Goal: Information Seeking & Learning: Learn about a topic

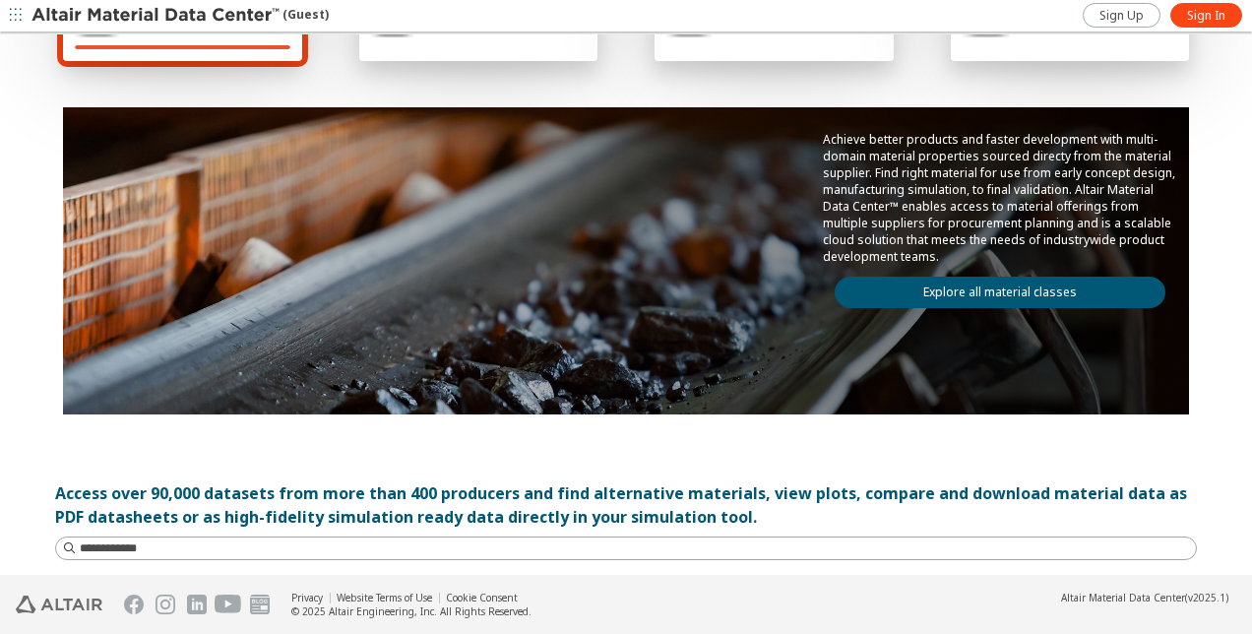
scroll to position [394, 0]
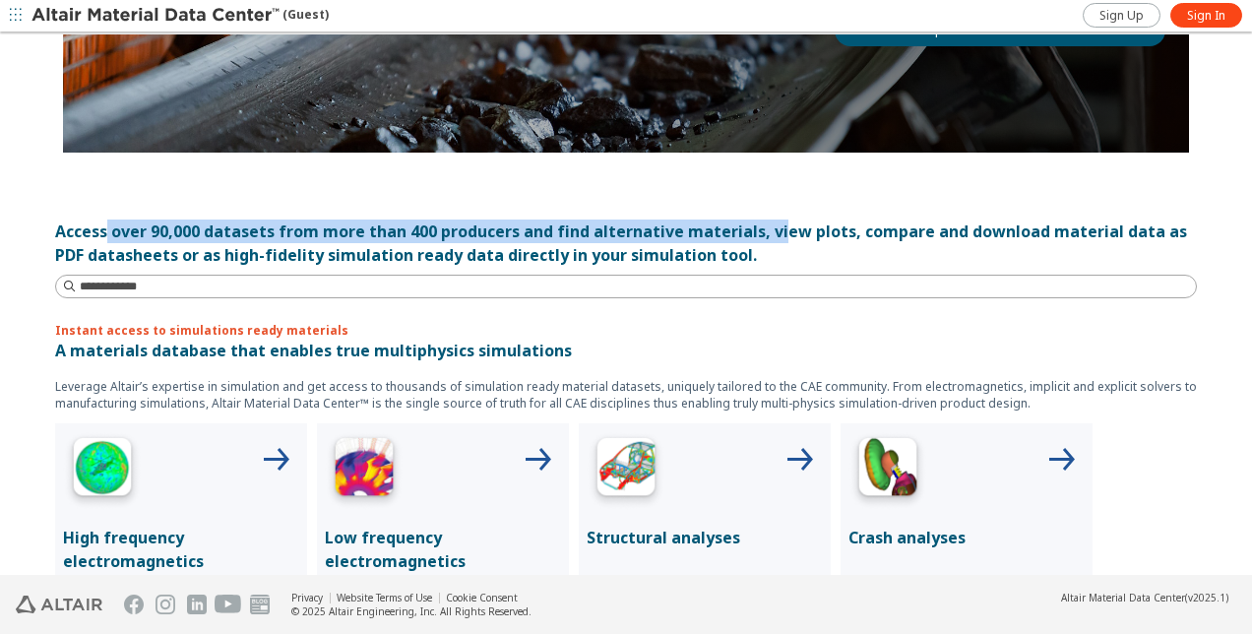
drag, startPoint x: 101, startPoint y: 222, endPoint x: 767, endPoint y: 230, distance: 666.1
click at [767, 230] on div "Access over 90,000 datasets from more than 400 producers and find alternative m…" at bounding box center [625, 242] width 1141 height 47
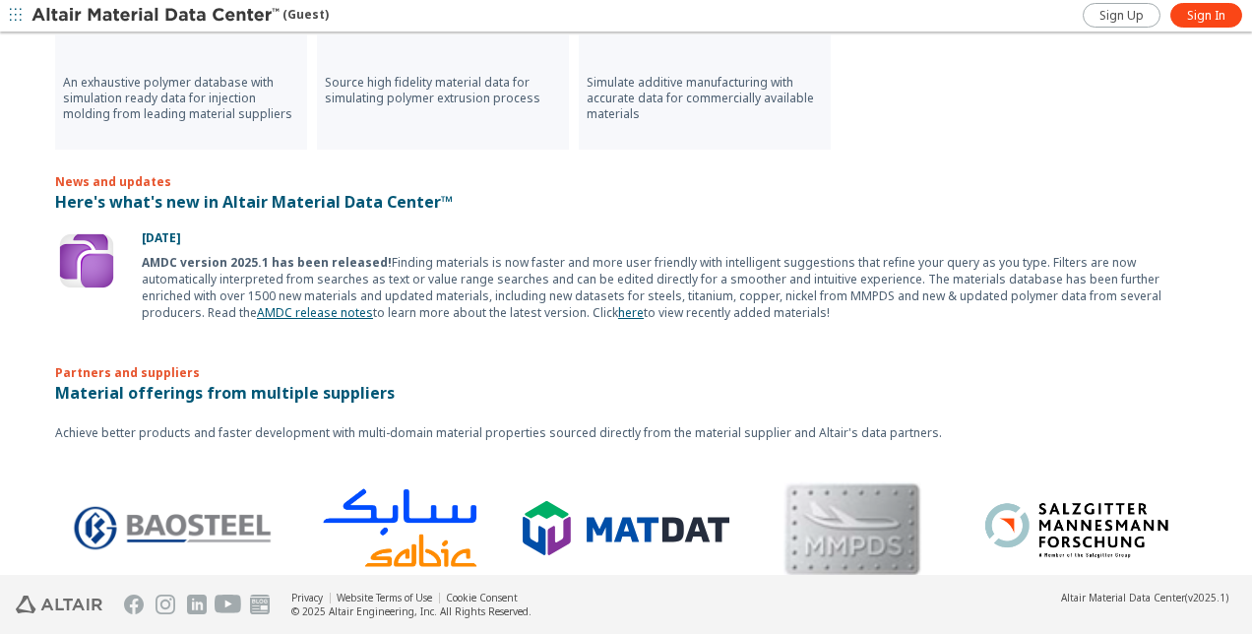
scroll to position [1205, 0]
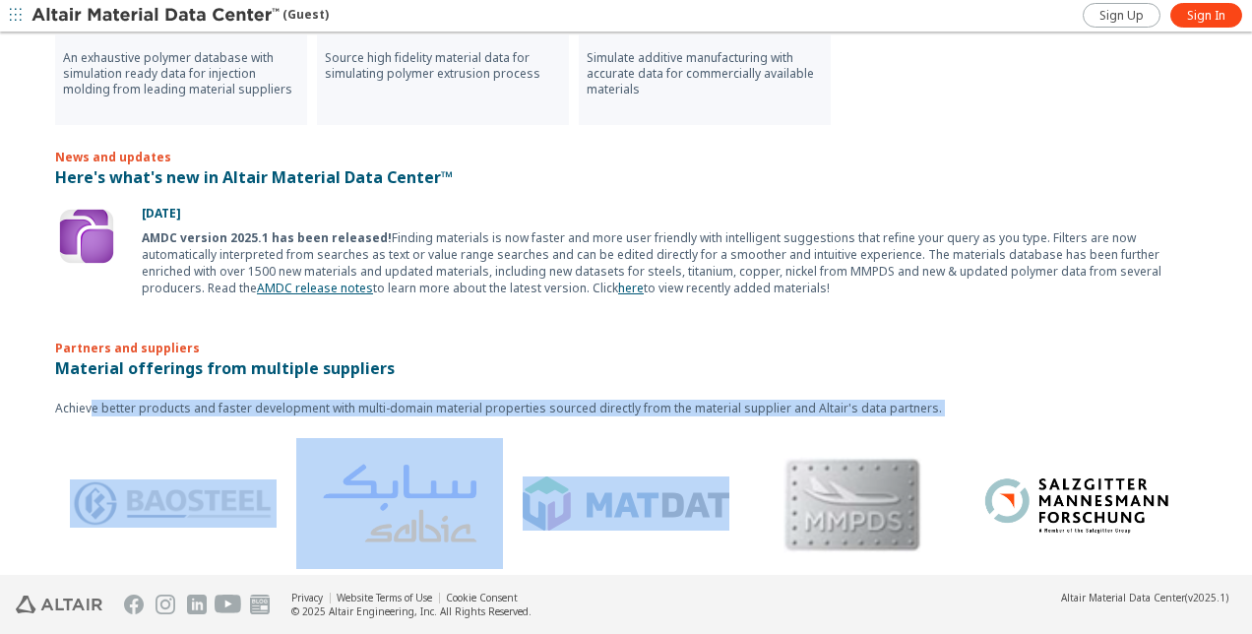
drag, startPoint x: 82, startPoint y: 397, endPoint x: 620, endPoint y: 411, distance: 538.4
click at [620, 411] on div "Achieve better products and faster development with multi-domain material prope…" at bounding box center [625, 484] width 1141 height 208
click at [281, 387] on div "Achieve better products and faster development with multi-domain material prope…" at bounding box center [625, 484] width 1141 height 208
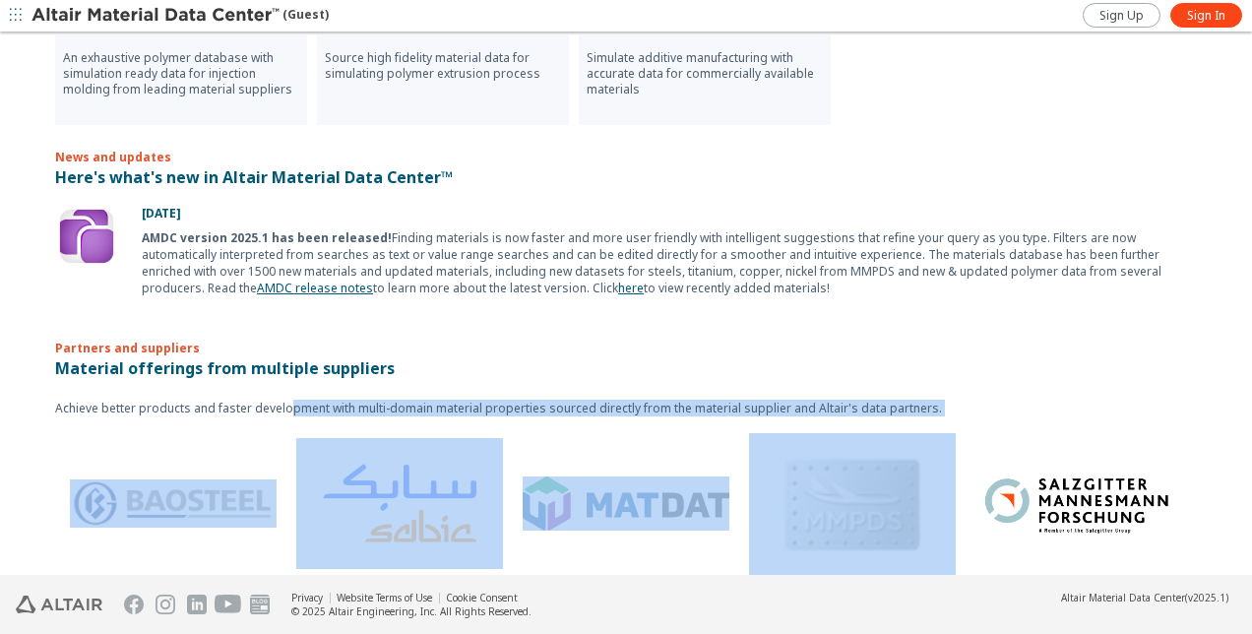
drag, startPoint x: 281, startPoint y: 387, endPoint x: 925, endPoint y: 405, distance: 643.7
click at [925, 405] on div "Achieve better products and faster development with multi-domain material prope…" at bounding box center [625, 484] width 1141 height 208
click at [758, 399] on p "Achieve better products and faster development with multi-domain material prope…" at bounding box center [625, 407] width 1141 height 17
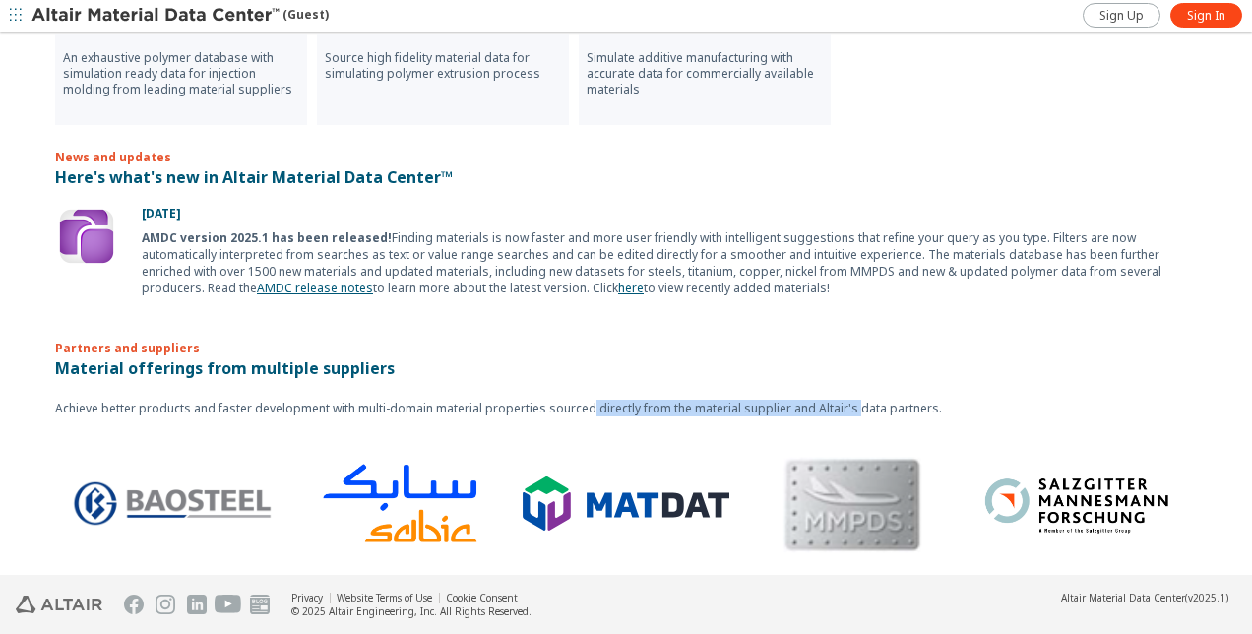
drag, startPoint x: 838, startPoint y: 399, endPoint x: 577, endPoint y: 396, distance: 261.7
click at [577, 399] on p "Achieve better products and faster development with multi-domain material prope…" at bounding box center [625, 407] width 1141 height 17
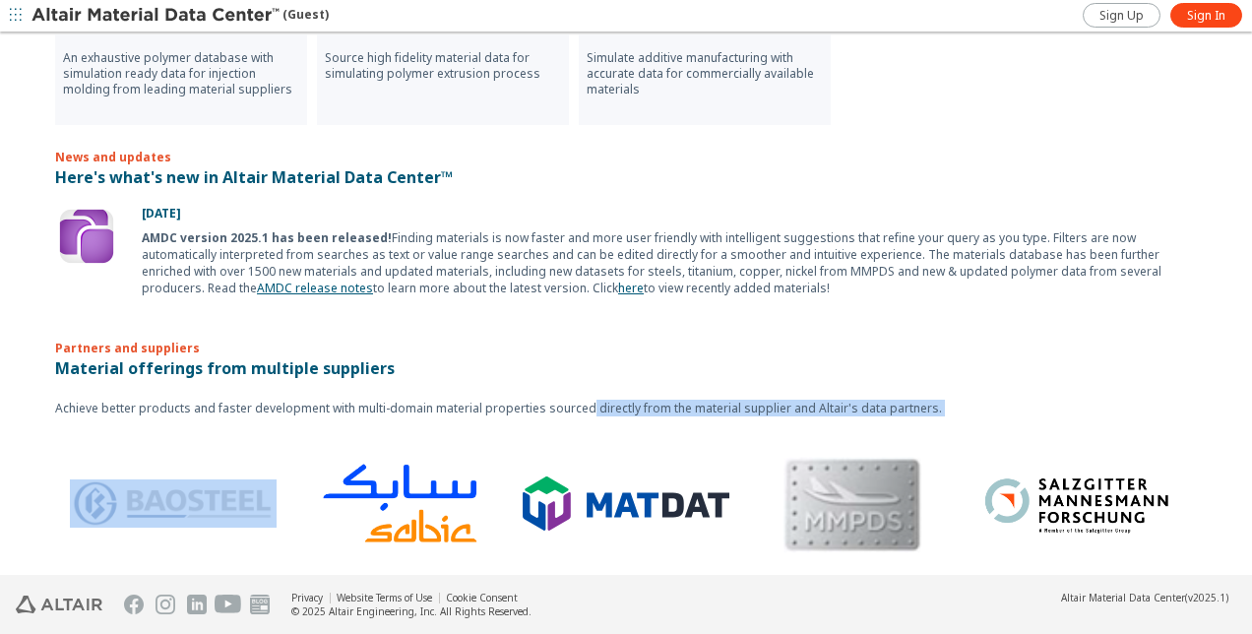
drag, startPoint x: 577, startPoint y: 396, endPoint x: 951, endPoint y: 395, distance: 374.9
click at [951, 399] on p "Achieve better products and faster development with multi-domain material prope…" at bounding box center [625, 407] width 1141 height 17
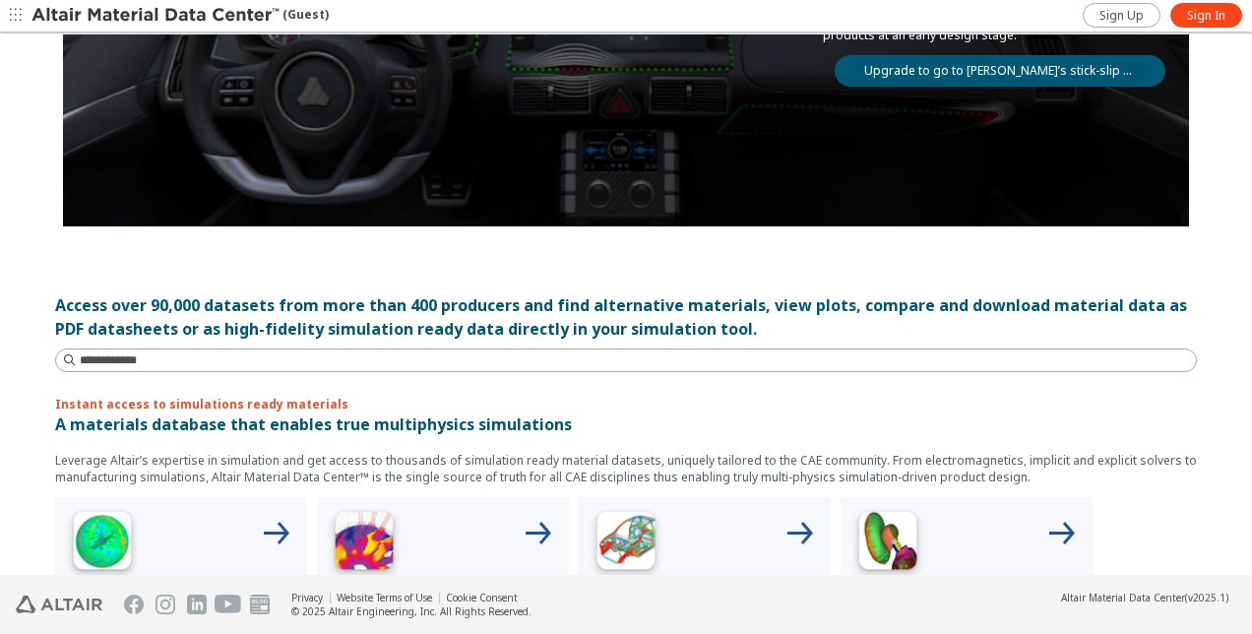
scroll to position [0, 0]
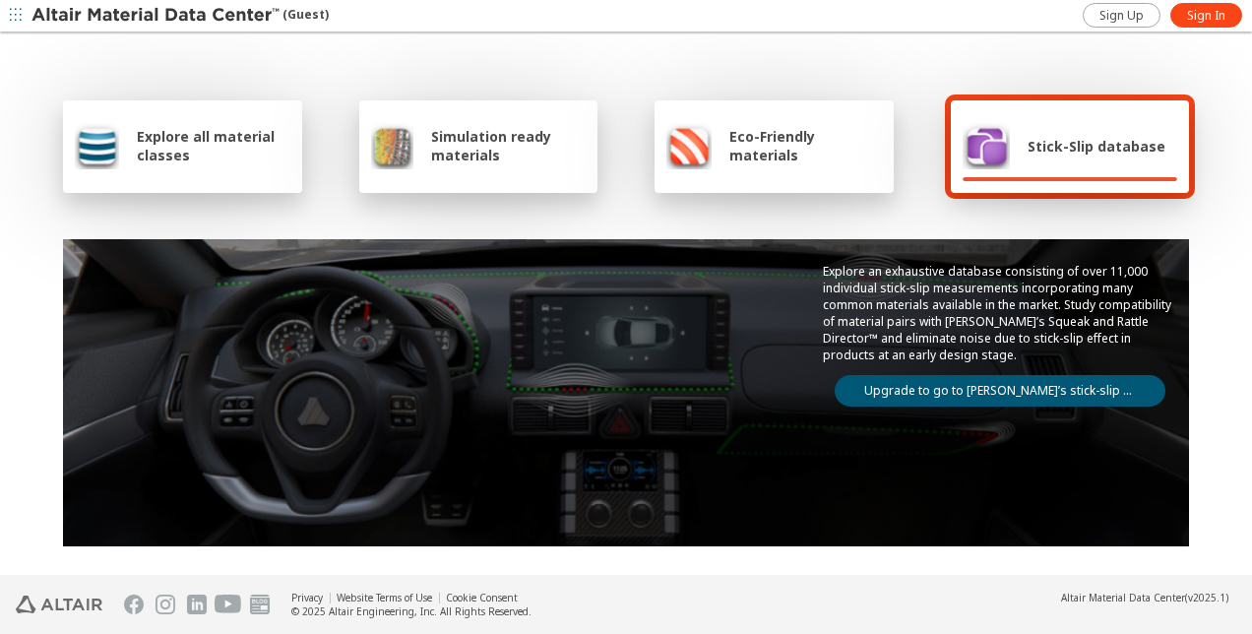
click at [840, 153] on span "Eco-Friendly materials" at bounding box center [805, 145] width 152 height 37
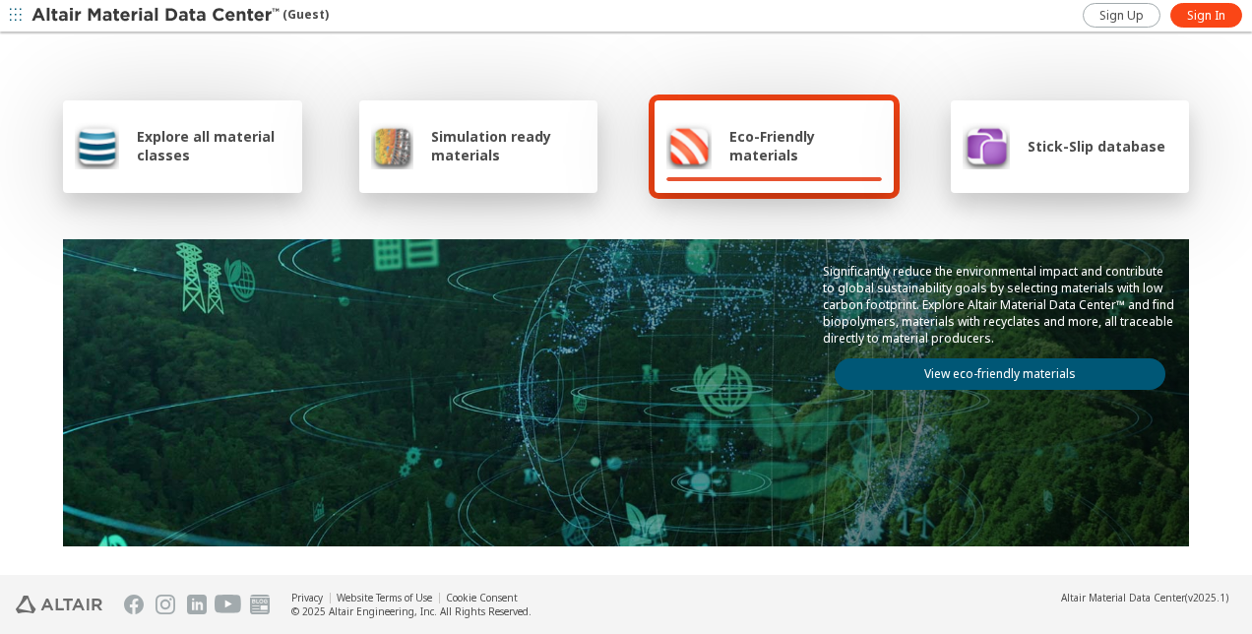
click at [198, 140] on span "Explore all material classes" at bounding box center [213, 145] width 153 height 37
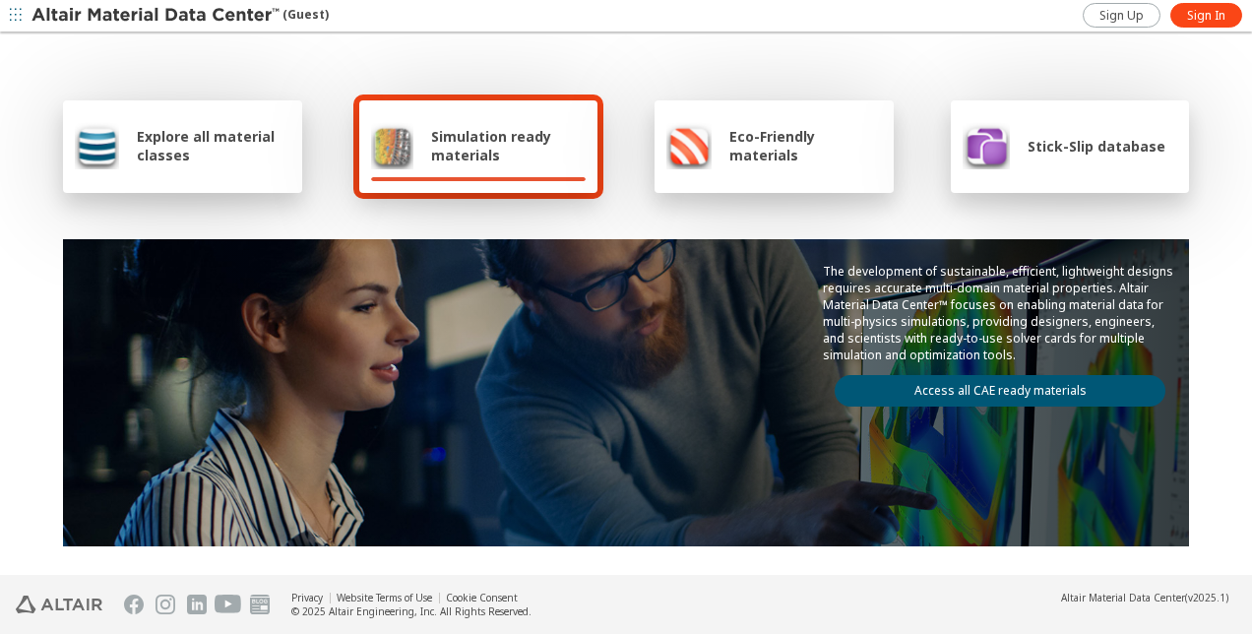
click at [813, 145] on span "Eco-Friendly materials" at bounding box center [805, 145] width 152 height 37
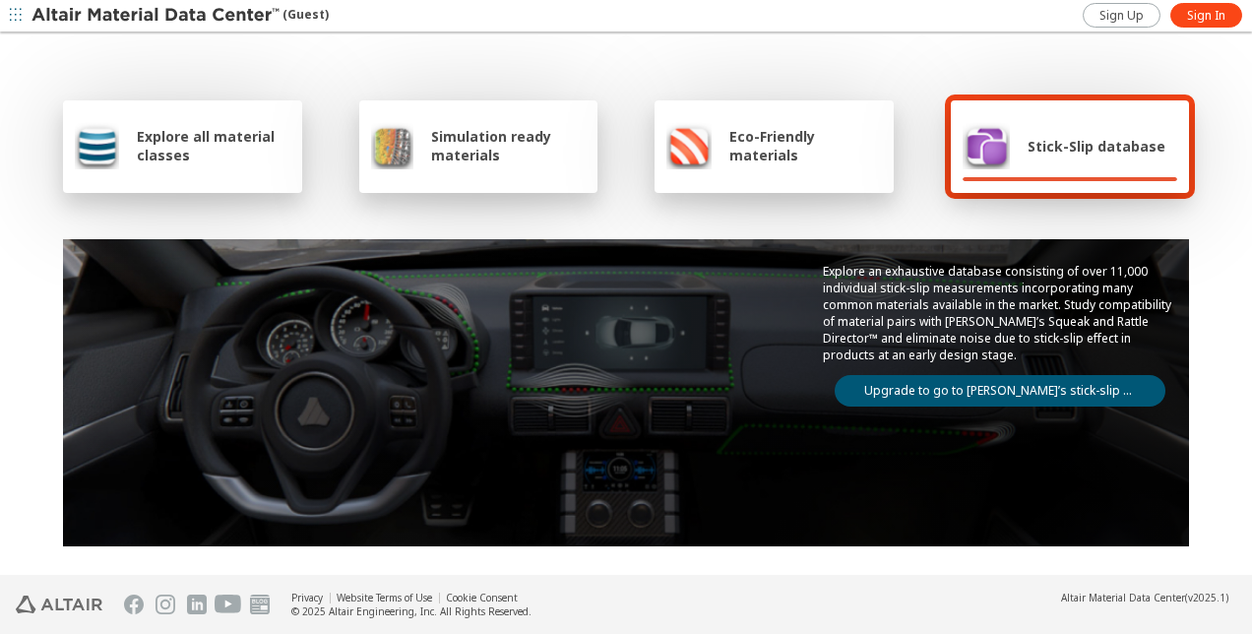
click at [804, 125] on div "Eco-Friendly materials" at bounding box center [773, 145] width 215 height 47
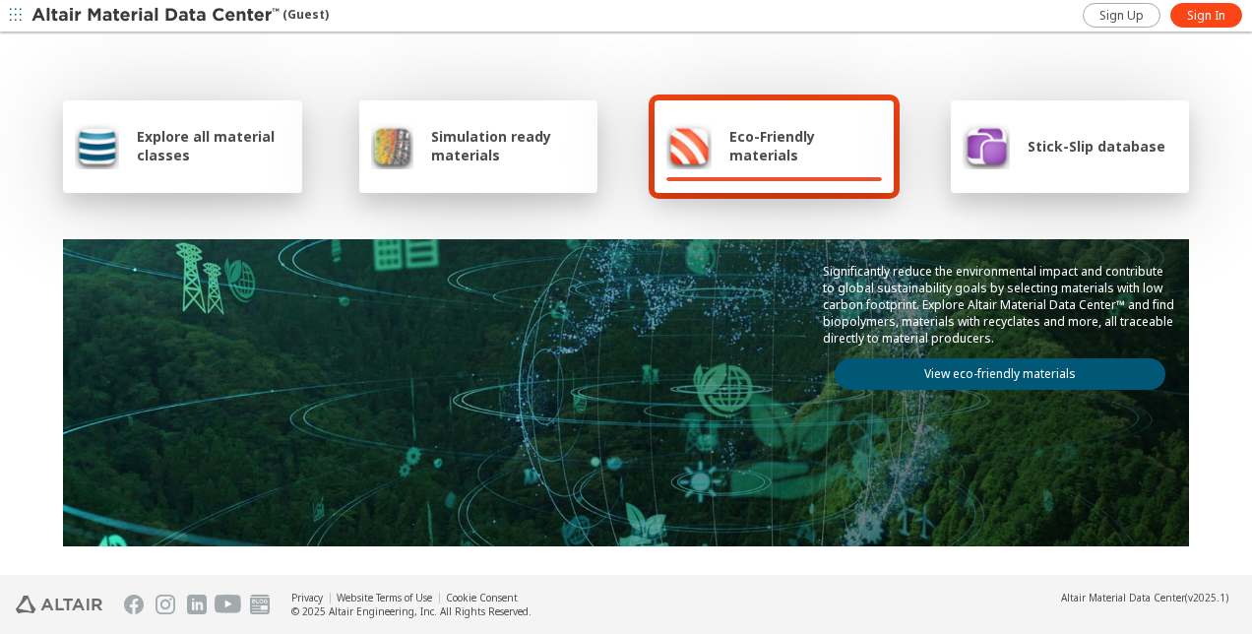
click at [1082, 371] on link "View eco-friendly materials" at bounding box center [999, 373] width 331 height 31
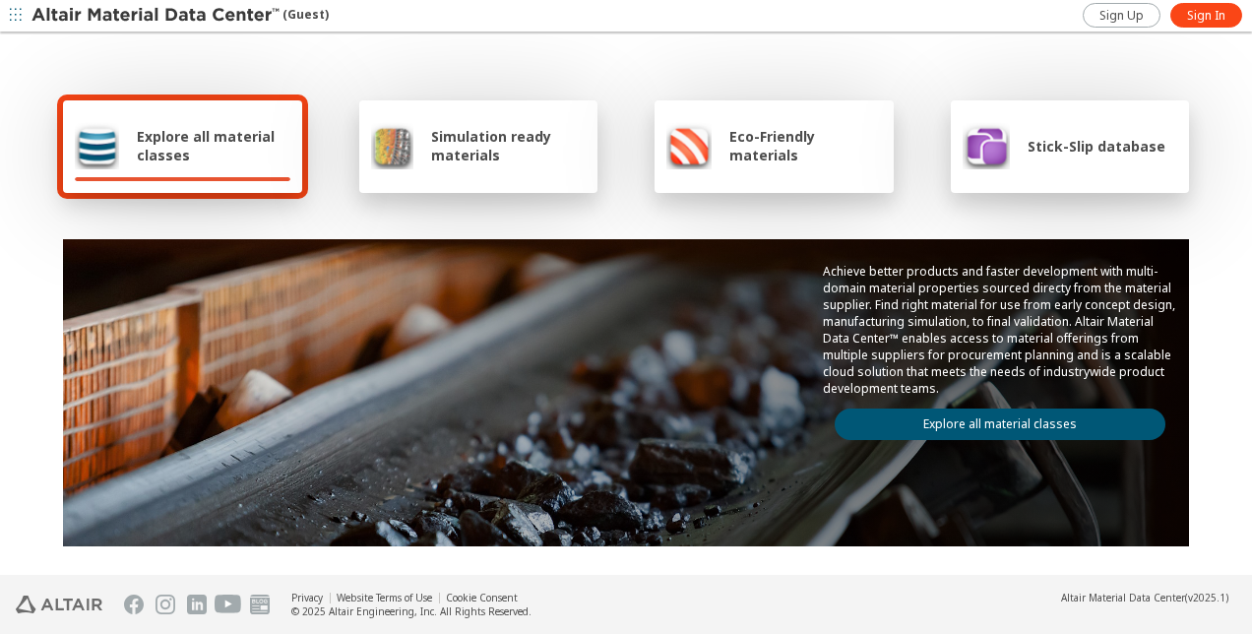
click at [99, 153] on img at bounding box center [97, 145] width 44 height 47
click at [978, 418] on link "Explore all material classes" at bounding box center [999, 423] width 331 height 31
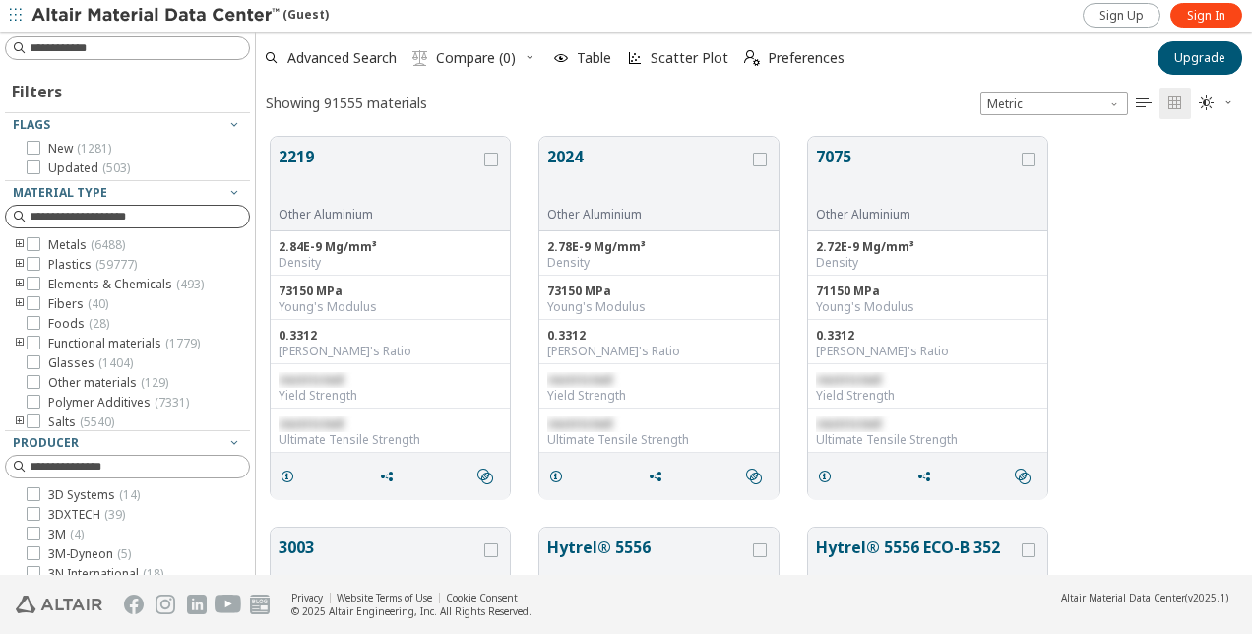
scroll to position [438, 980]
click at [17, 242] on icon "toogle group" at bounding box center [20, 245] width 14 height 16
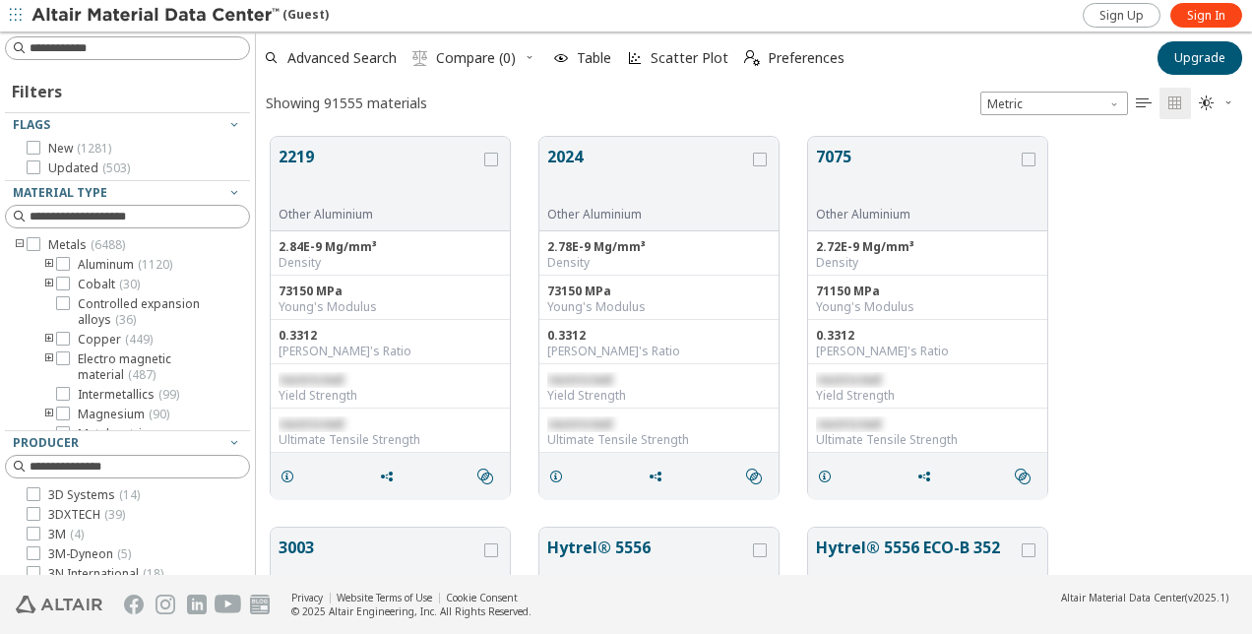
click at [48, 263] on icon "toogle group" at bounding box center [49, 265] width 14 height 16
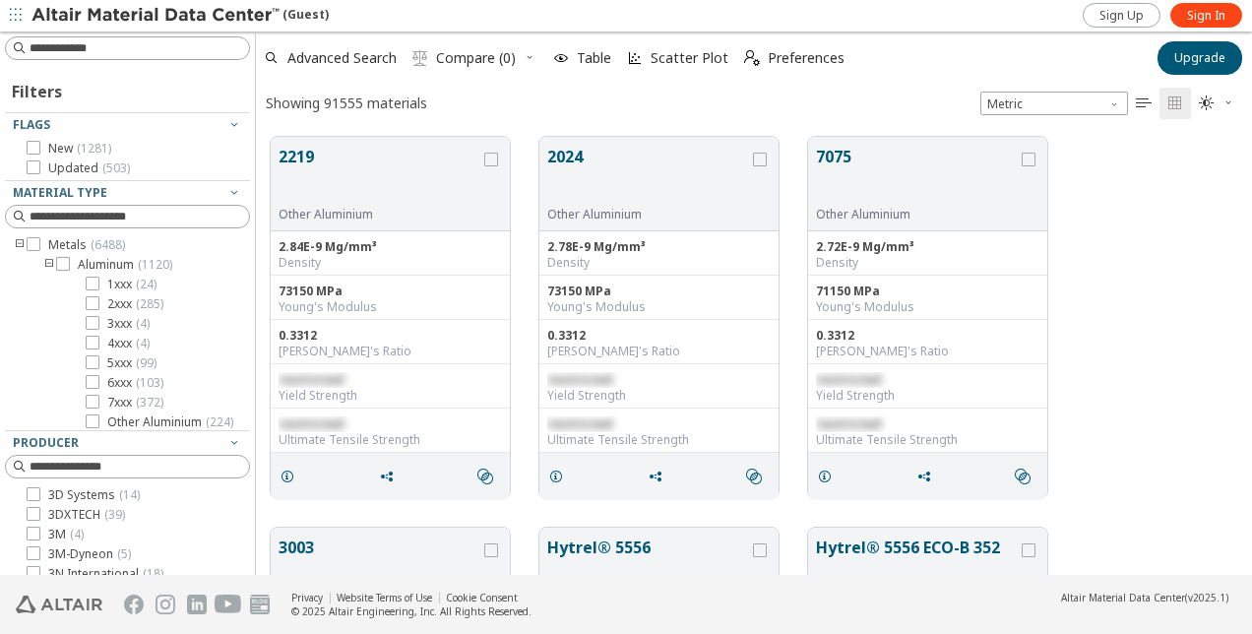
click at [48, 263] on icon "toogle group" at bounding box center [49, 265] width 14 height 16
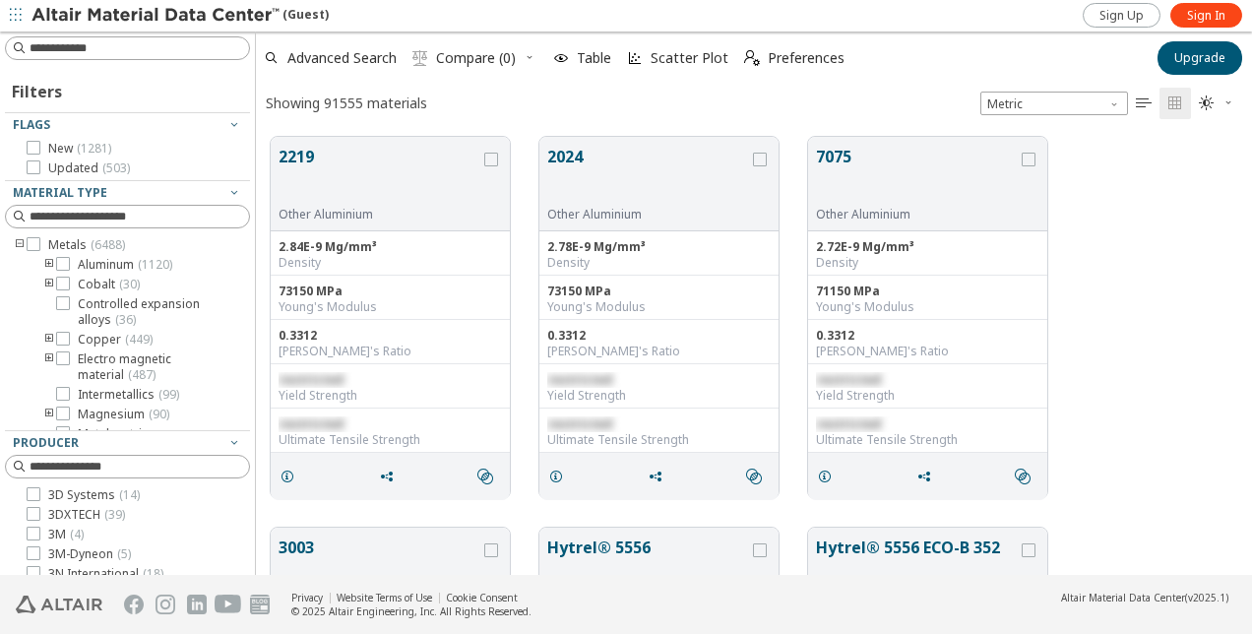
click at [20, 244] on icon "toogle group" at bounding box center [20, 245] width 14 height 16
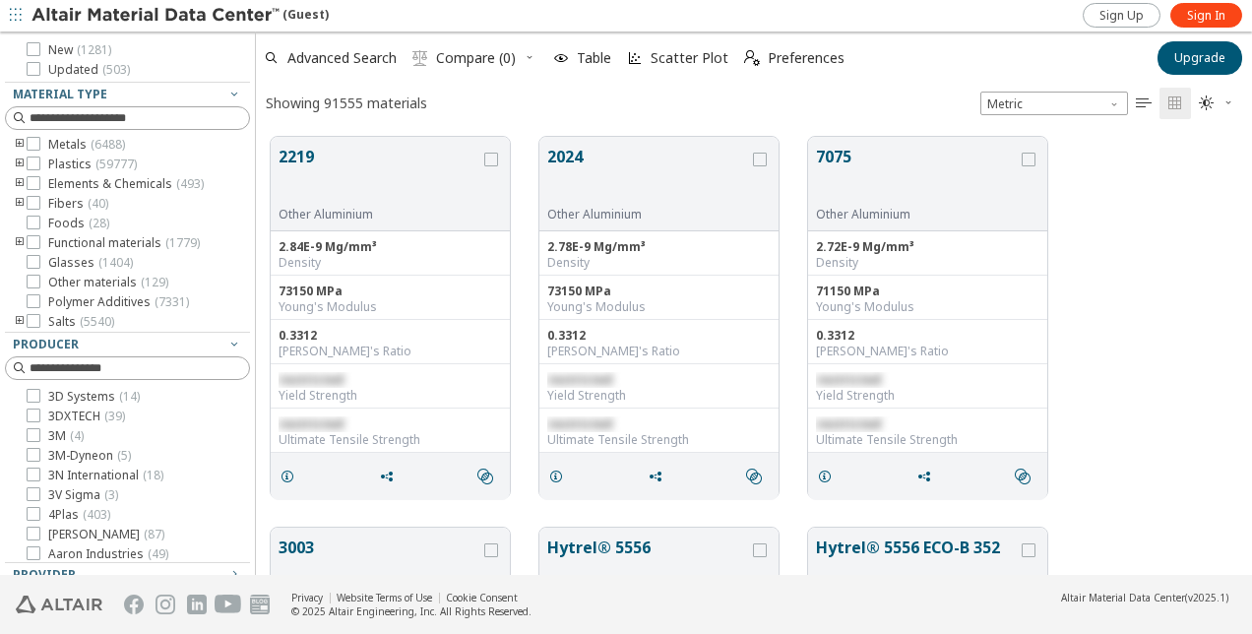
scroll to position [0, 0]
click at [20, 240] on icon "toogle group" at bounding box center [20, 245] width 14 height 16
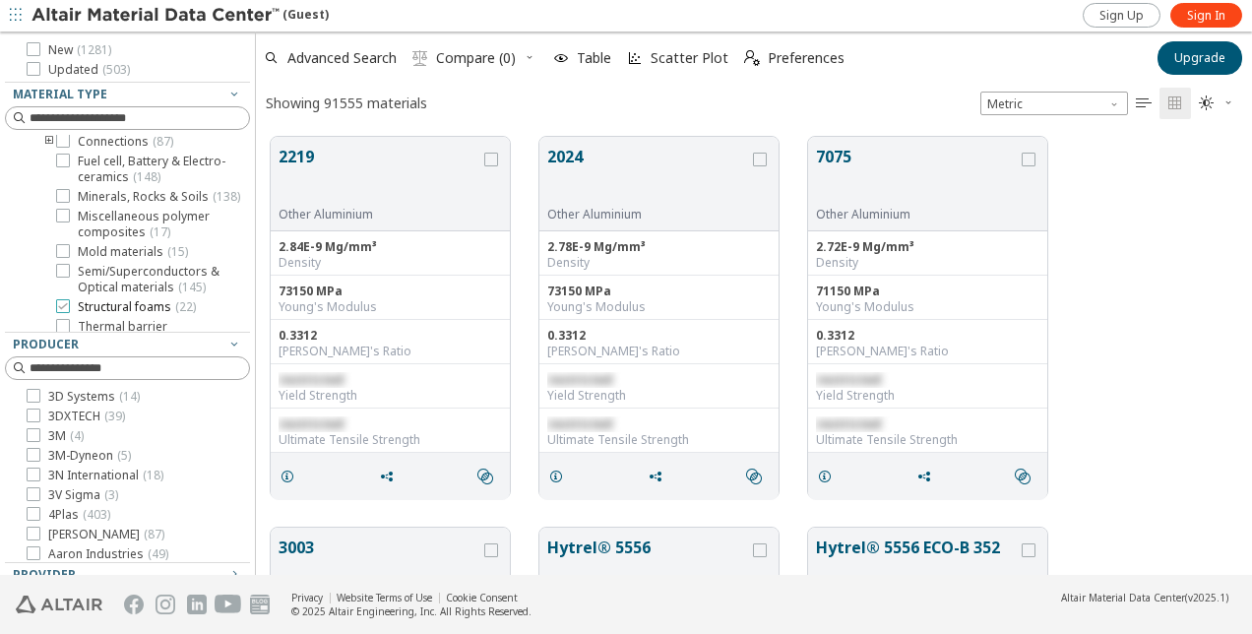
scroll to position [295, 0]
click at [47, 162] on icon "toogle group" at bounding box center [49, 155] width 14 height 16
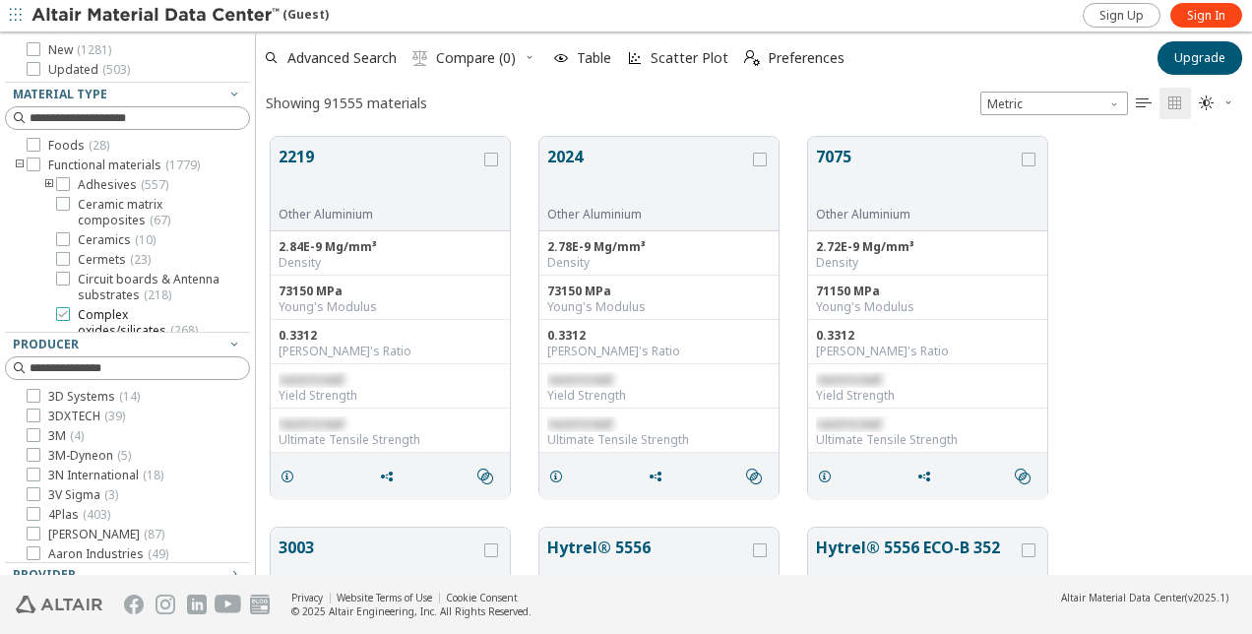
scroll to position [0, 0]
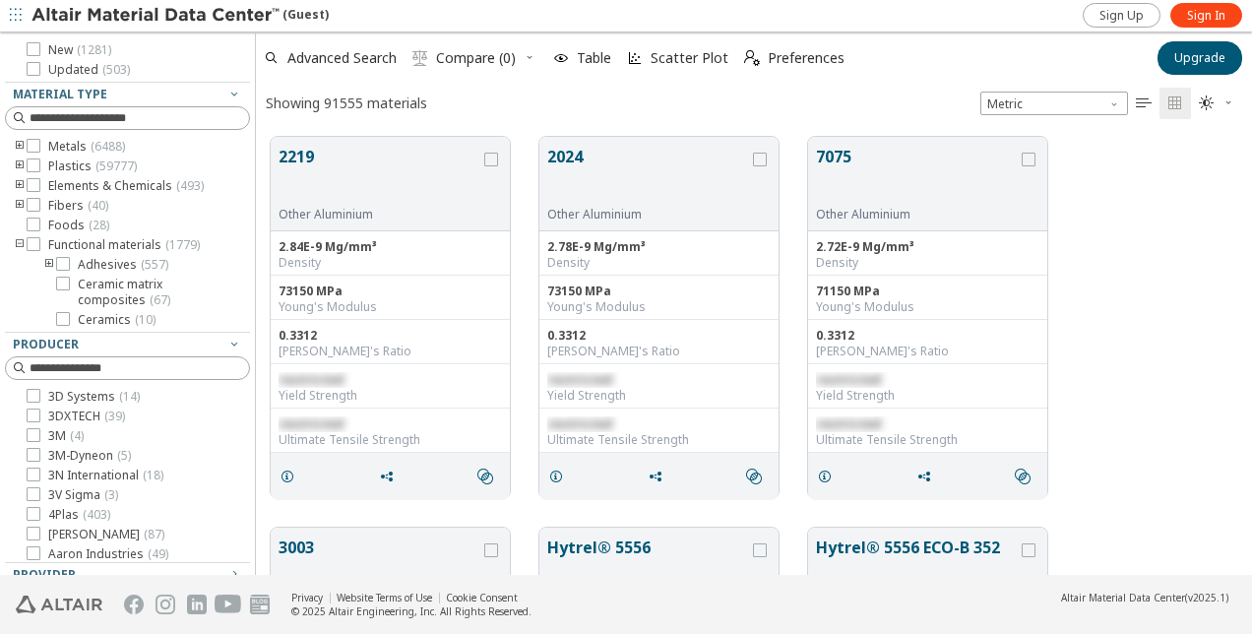
click at [50, 261] on icon "toogle group" at bounding box center [49, 265] width 14 height 16
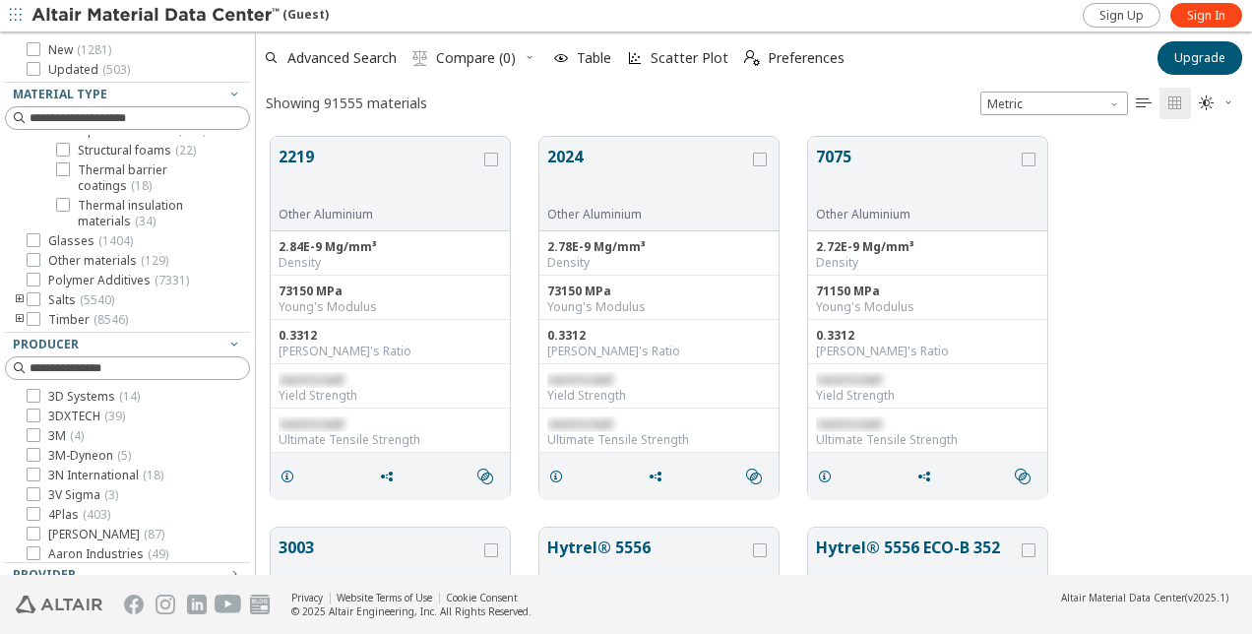
scroll to position [492, 0]
click at [65, 176] on icon at bounding box center [63, 169] width 14 height 14
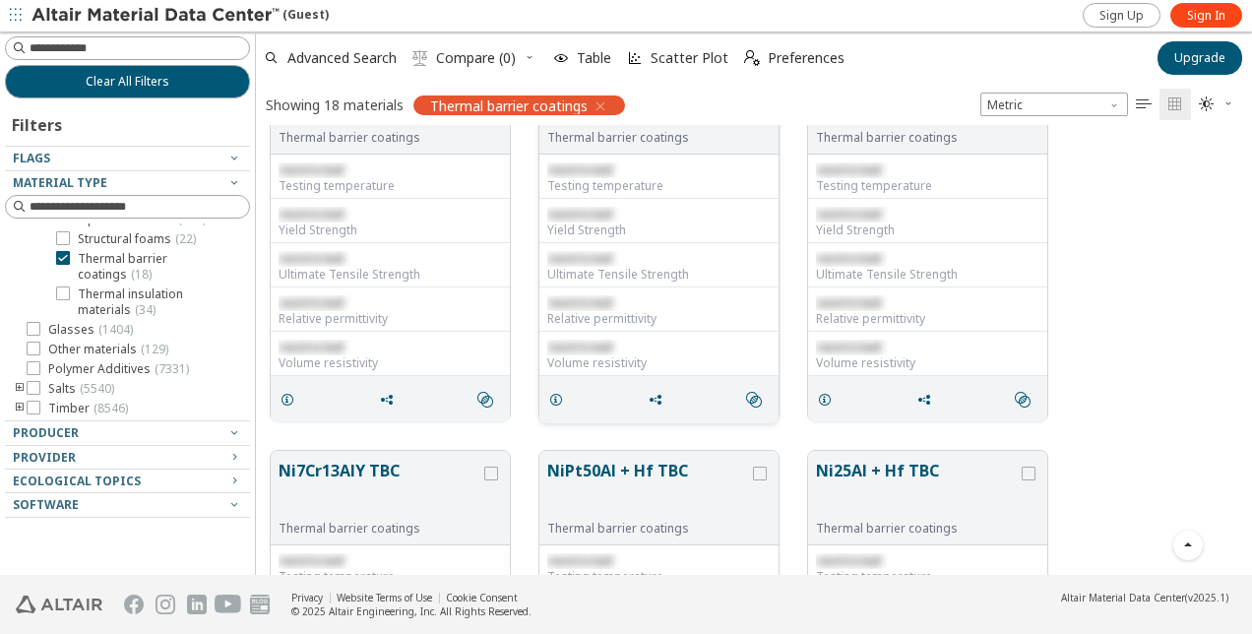
scroll to position [689, 0]
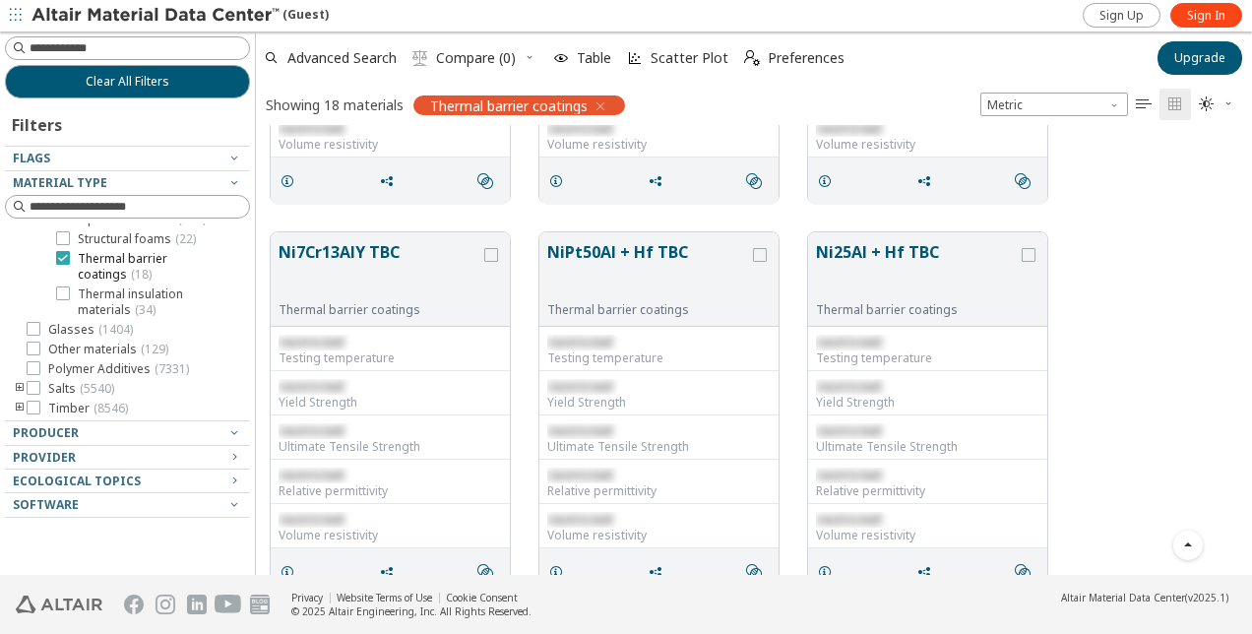
click at [57, 261] on icon at bounding box center [63, 258] width 14 height 14
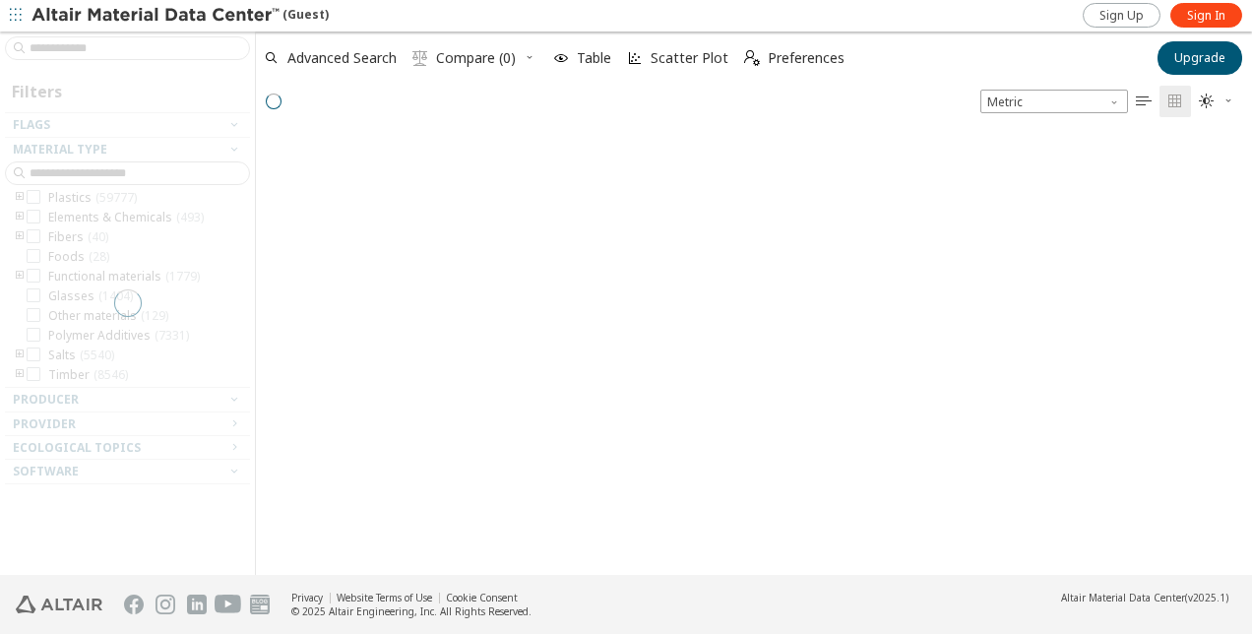
scroll to position [441, 980]
click at [488, 277] on div "grid" at bounding box center [754, 347] width 996 height 457
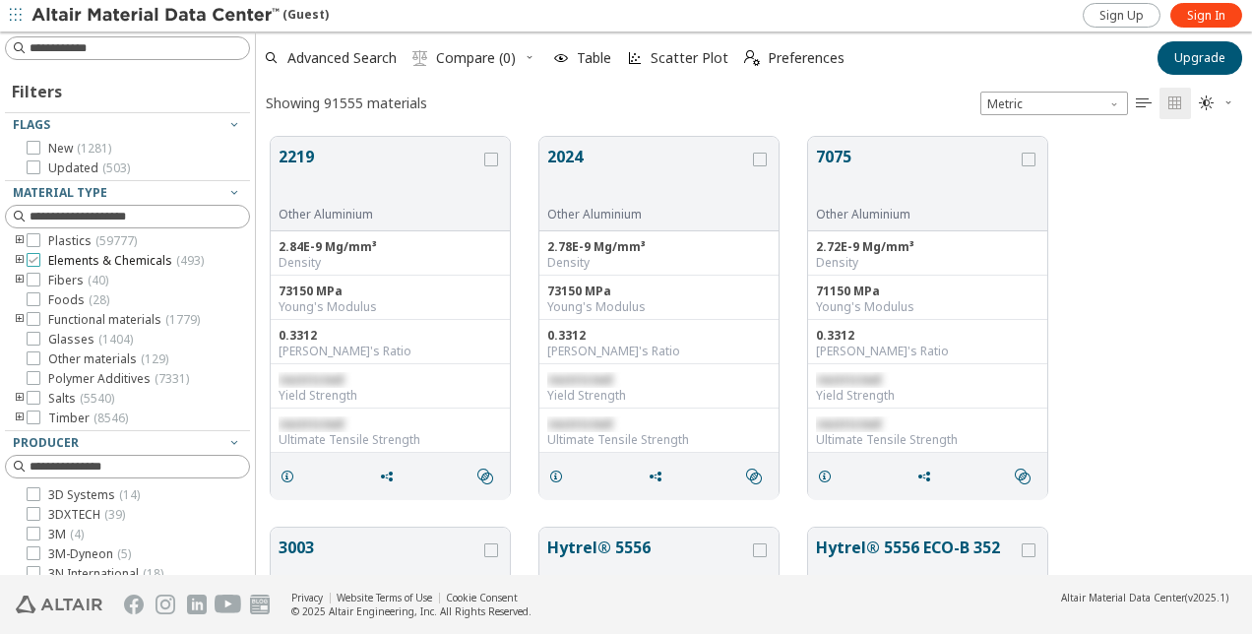
scroll to position [0, 0]
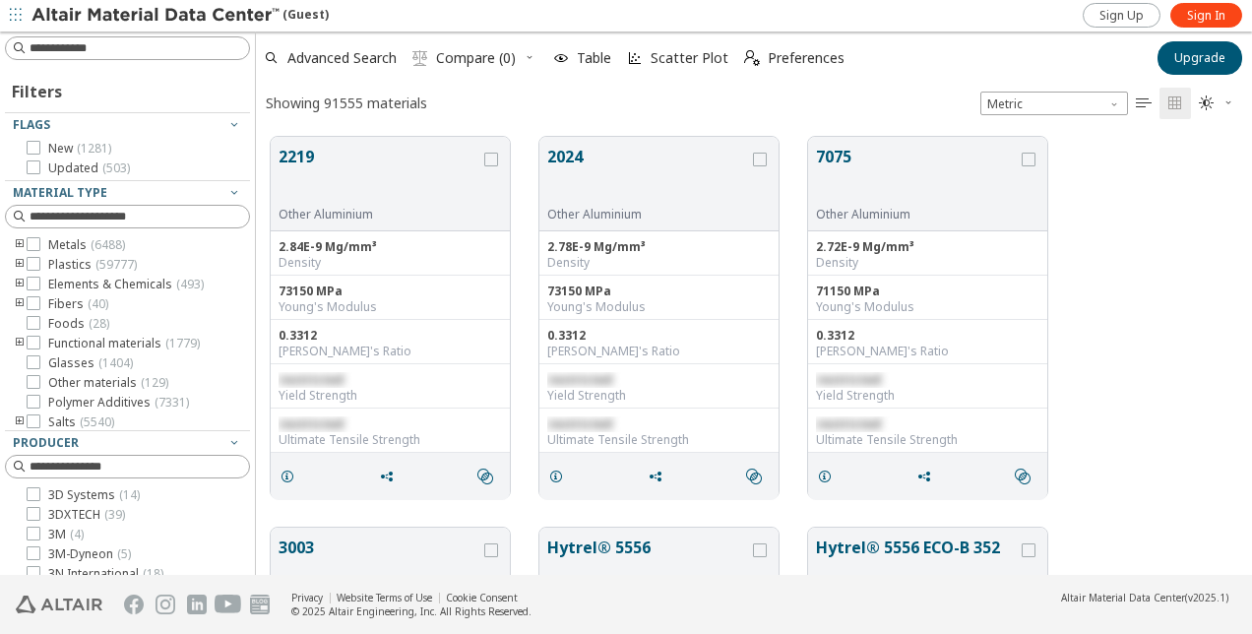
click at [19, 340] on icon "toogle group" at bounding box center [20, 344] width 14 height 16
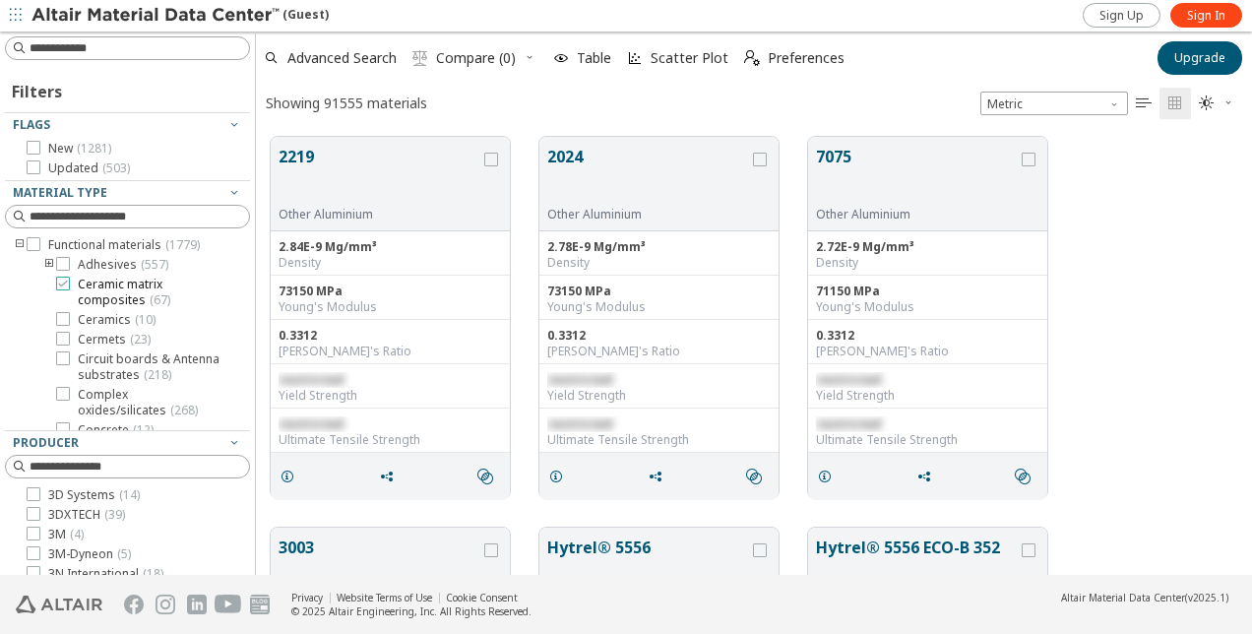
click at [61, 281] on icon at bounding box center [63, 283] width 14 height 14
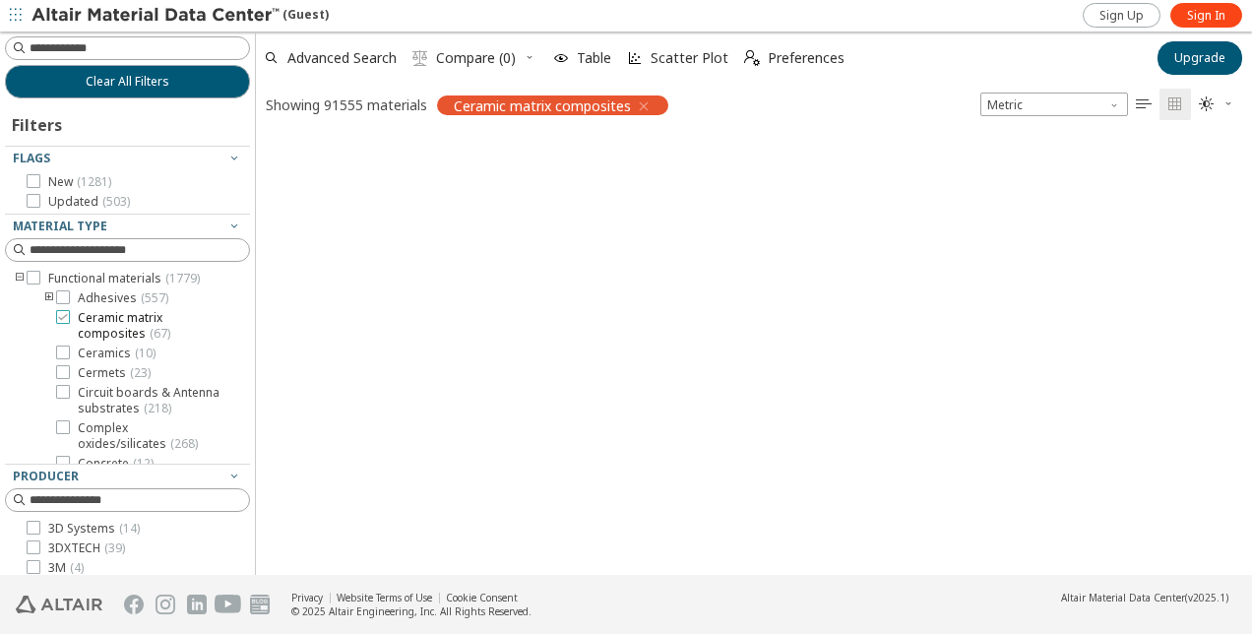
scroll to position [16, 16]
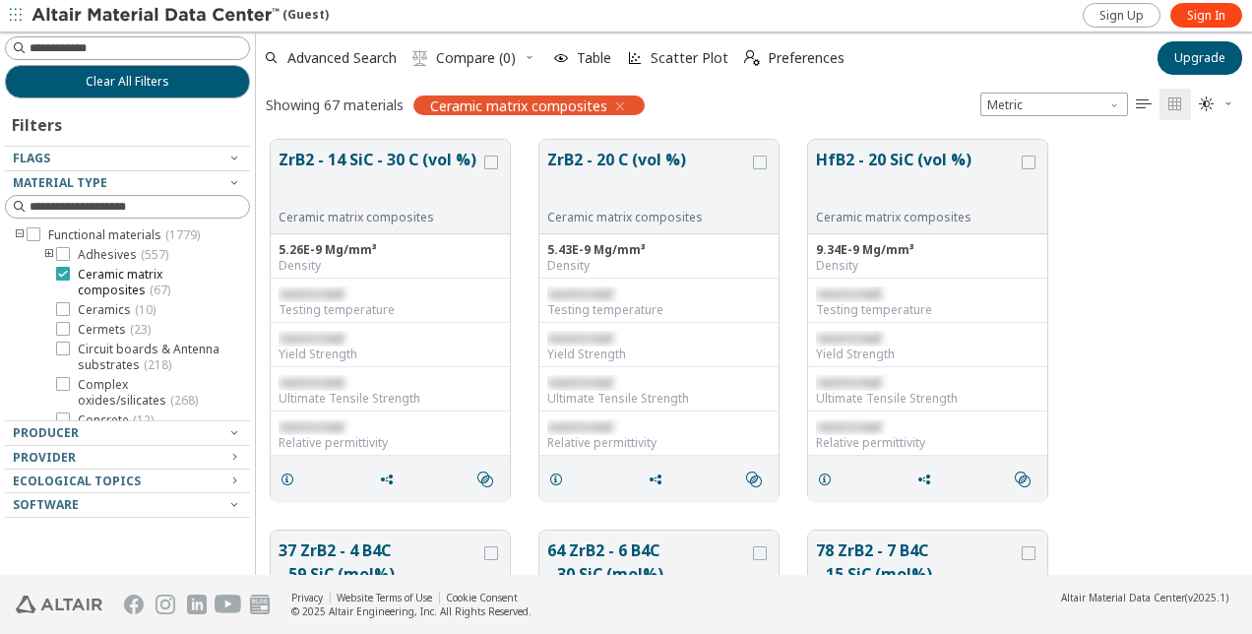
click at [61, 275] on icon at bounding box center [63, 274] width 14 height 14
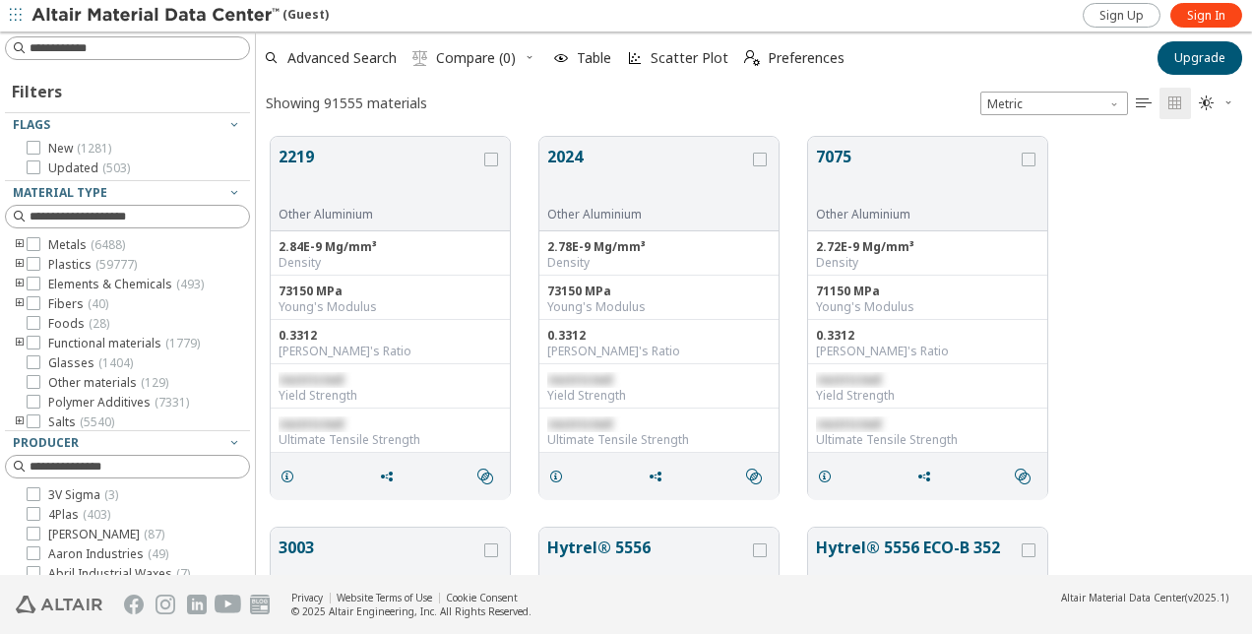
click at [15, 265] on icon "toogle group" at bounding box center [20, 265] width 14 height 16
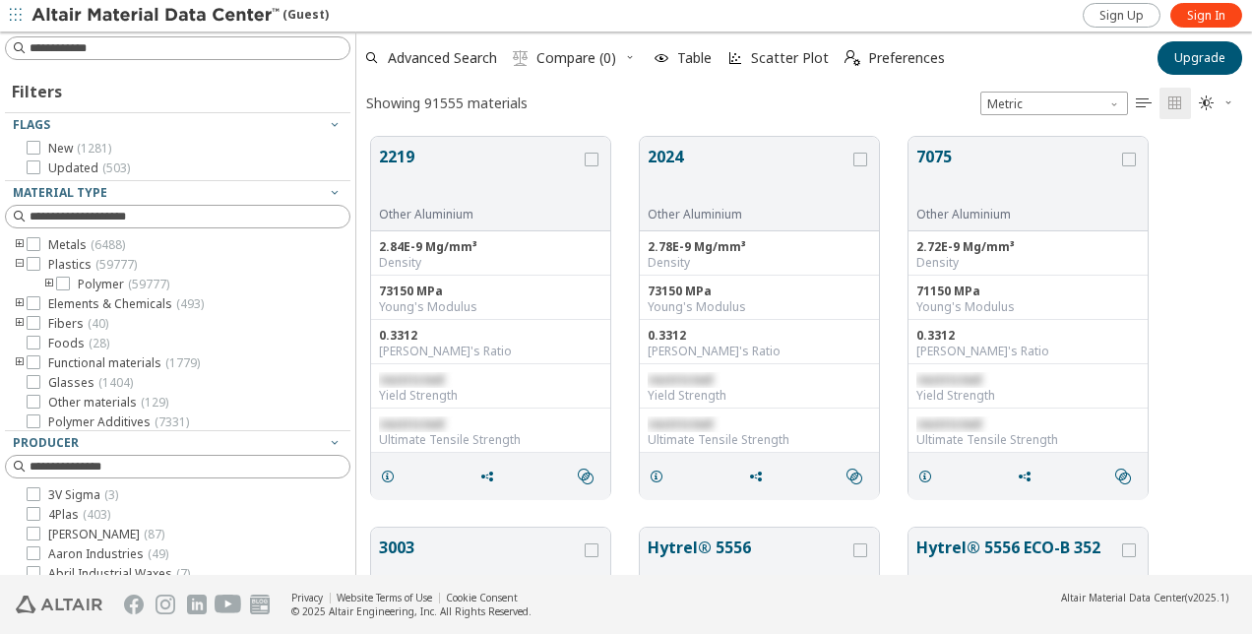
drag, startPoint x: 248, startPoint y: 293, endPoint x: 366, endPoint y: 309, distance: 119.1
click at [366, 309] on div "Filters Flags New ( 1281 ) Updated ( 503 ) Material Type Metals ( 6488 ) Plasti…" at bounding box center [626, 302] width 1252 height 543
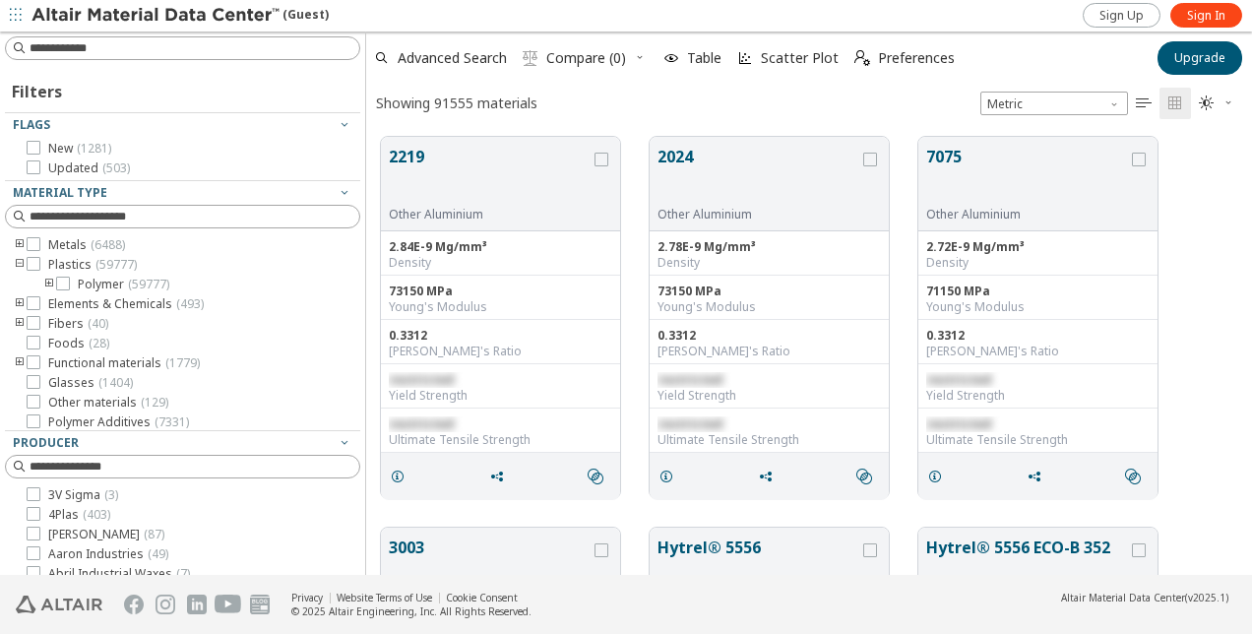
click at [20, 262] on icon "toogle group" at bounding box center [20, 265] width 14 height 16
click at [21, 345] on icon "toogle group" at bounding box center [20, 344] width 14 height 16
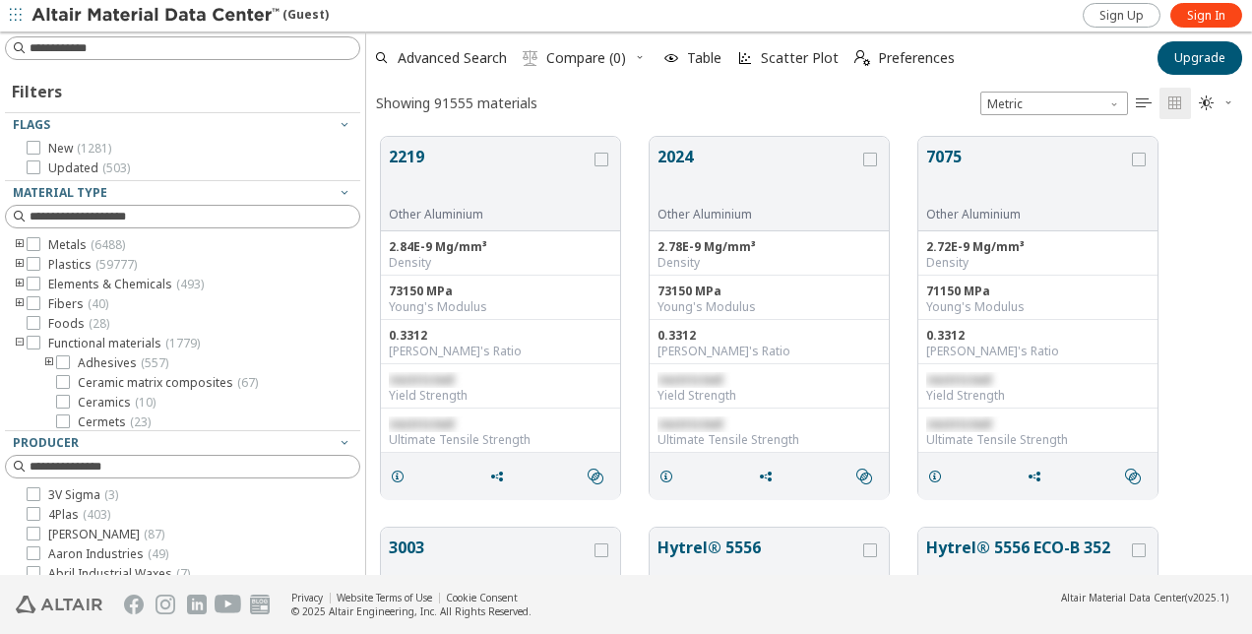
click at [55, 366] on icon "toogle group" at bounding box center [49, 363] width 14 height 16
click at [50, 364] on icon "toogle group" at bounding box center [49, 363] width 14 height 16
click at [22, 244] on icon "toogle group" at bounding box center [20, 245] width 14 height 16
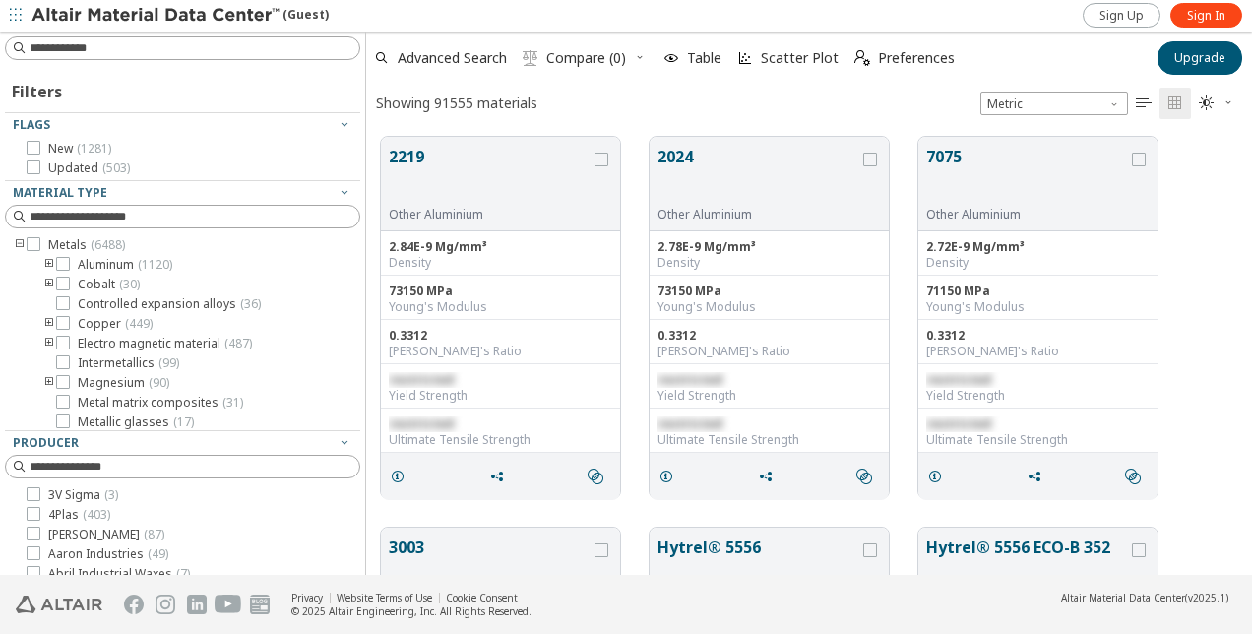
click at [47, 384] on icon "toogle group" at bounding box center [49, 383] width 14 height 16
click at [63, 383] on icon at bounding box center [63, 382] width 14 height 14
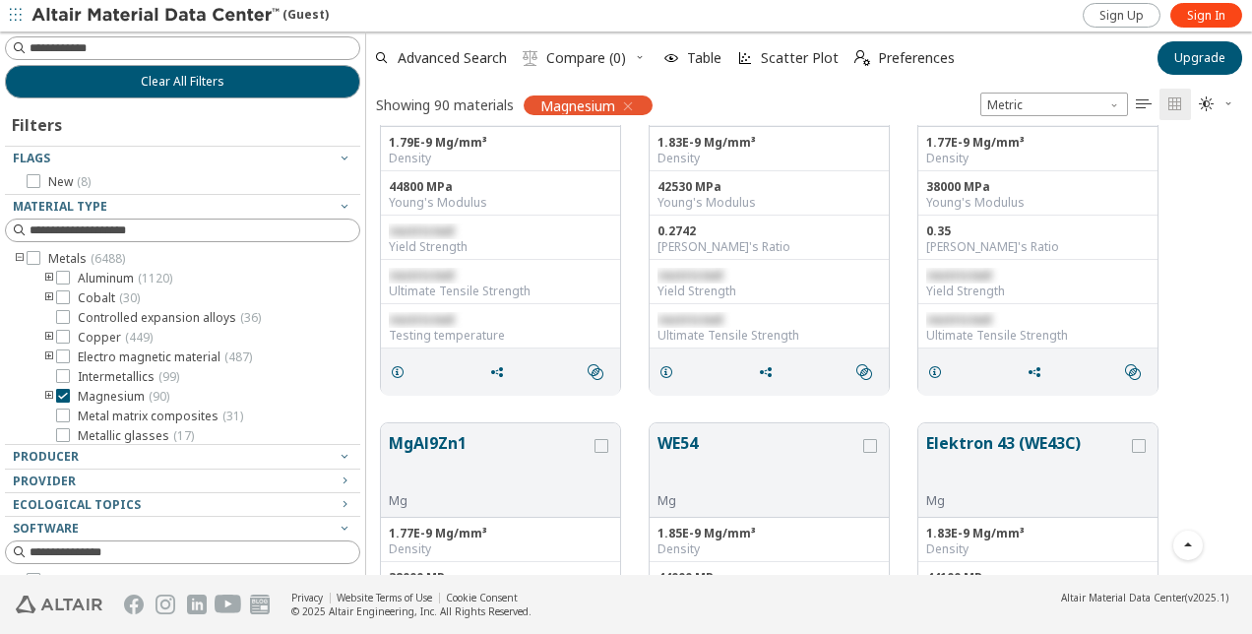
scroll to position [1968, 0]
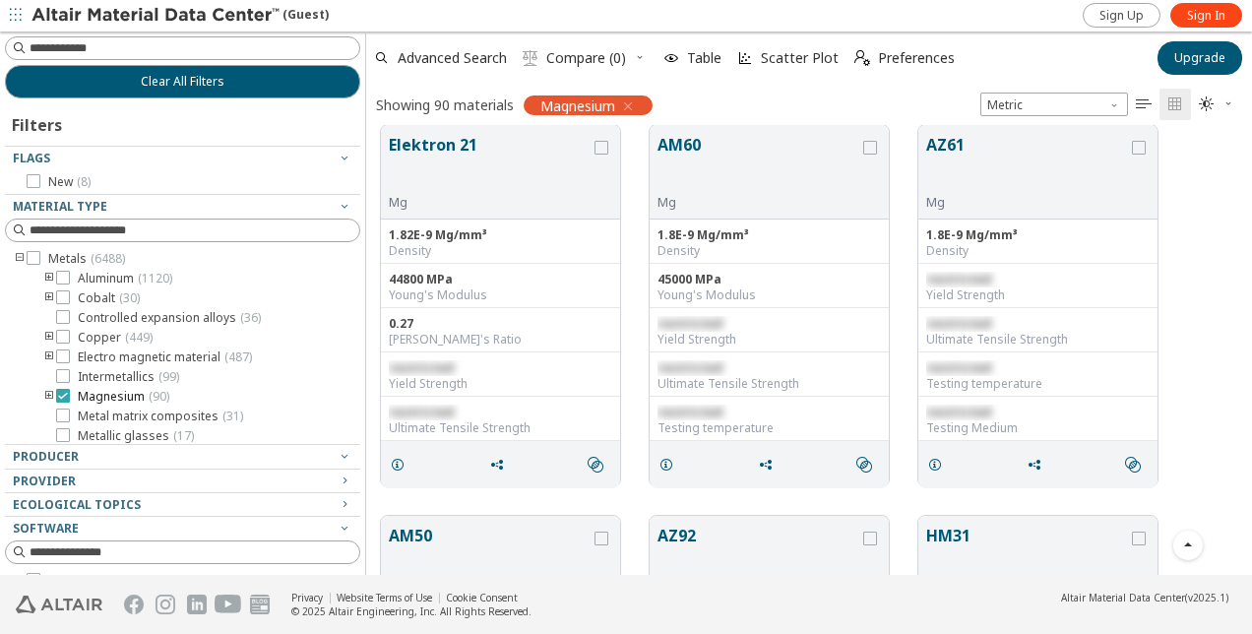
click at [59, 396] on icon at bounding box center [63, 396] width 14 height 14
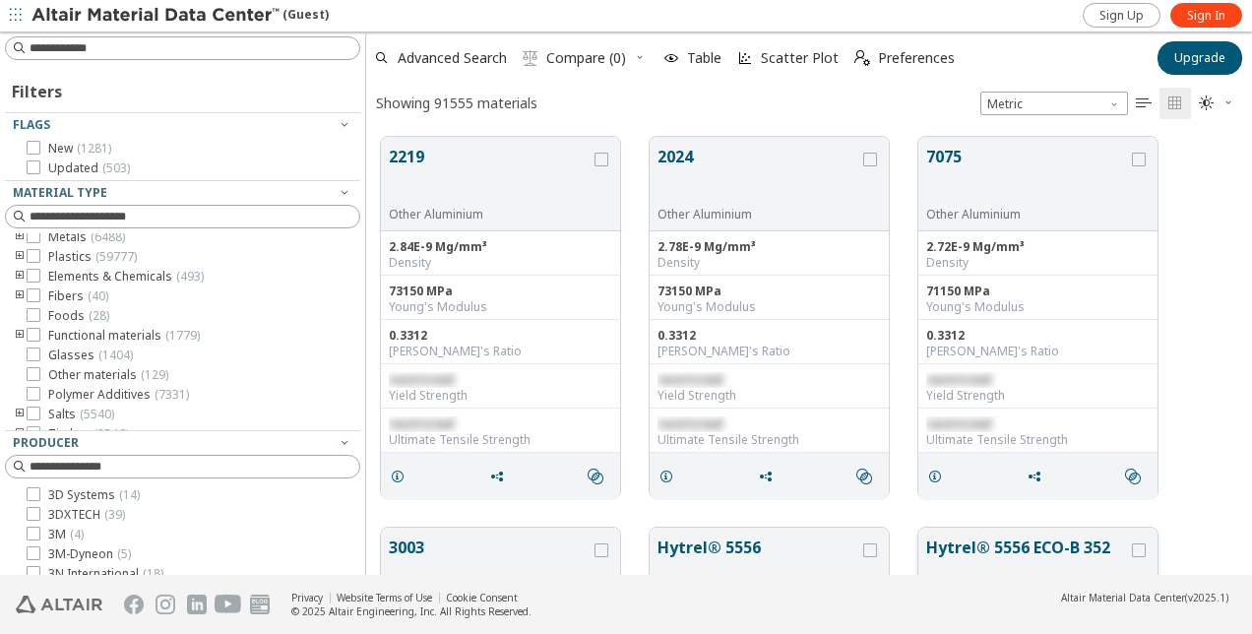
scroll to position [24, 0]
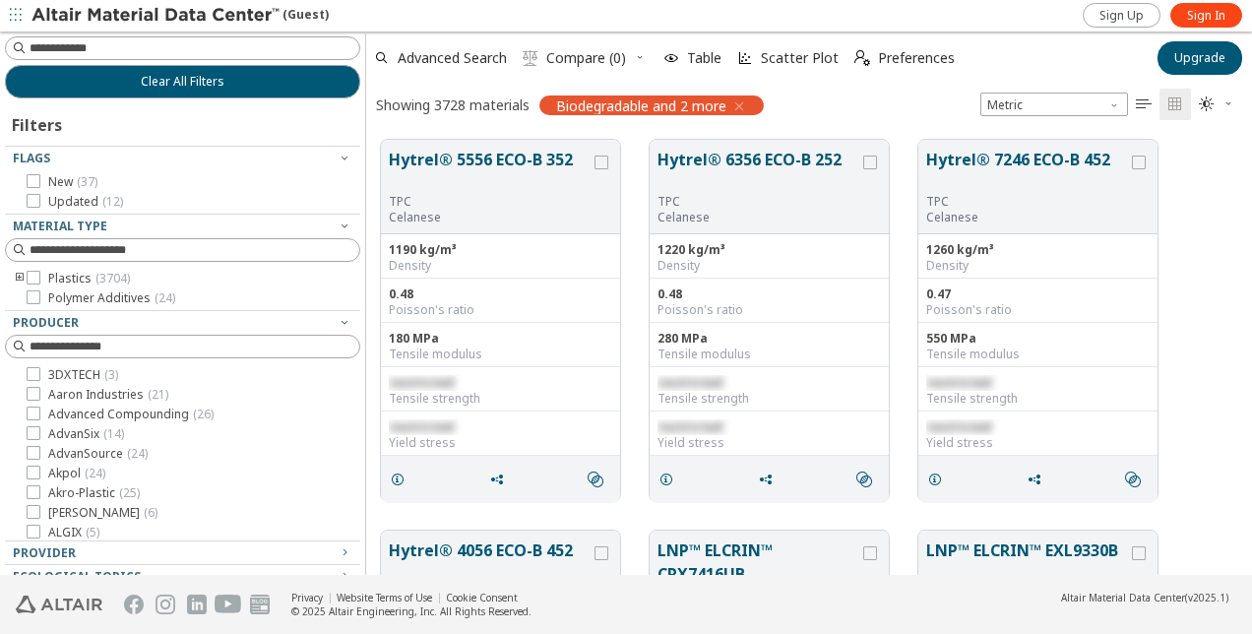
scroll to position [16, 16]
click at [764, 55] on span "Scatter Plot" at bounding box center [800, 58] width 78 height 14
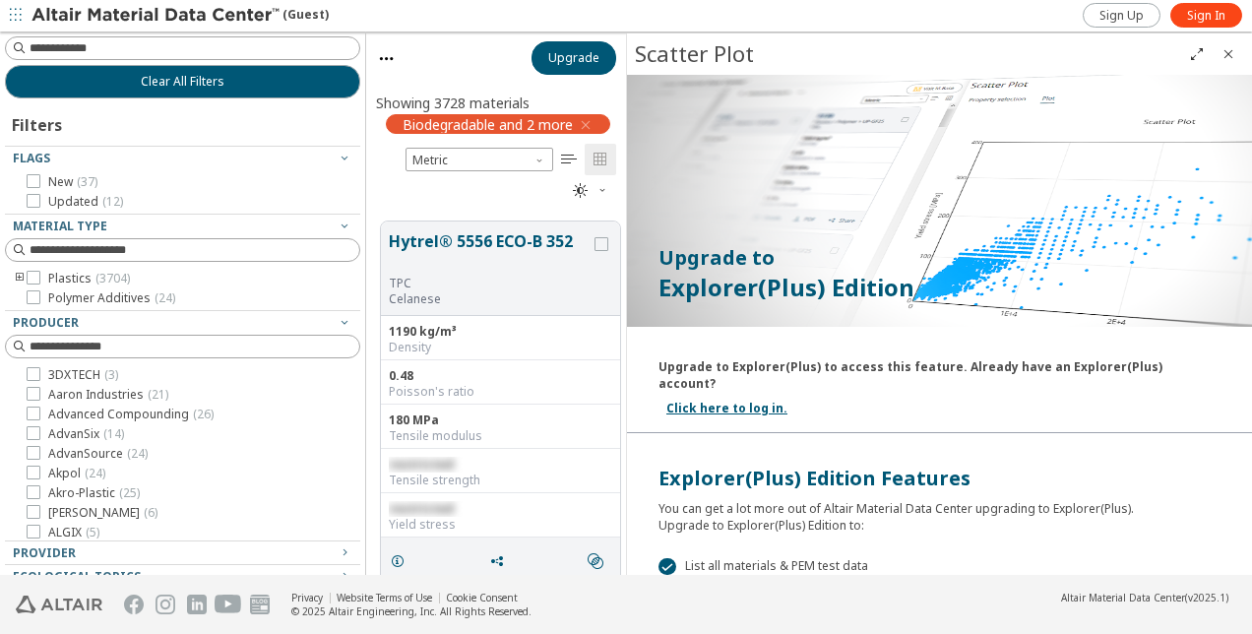
click at [582, 124] on icon "button" at bounding box center [586, 125] width 16 height 16
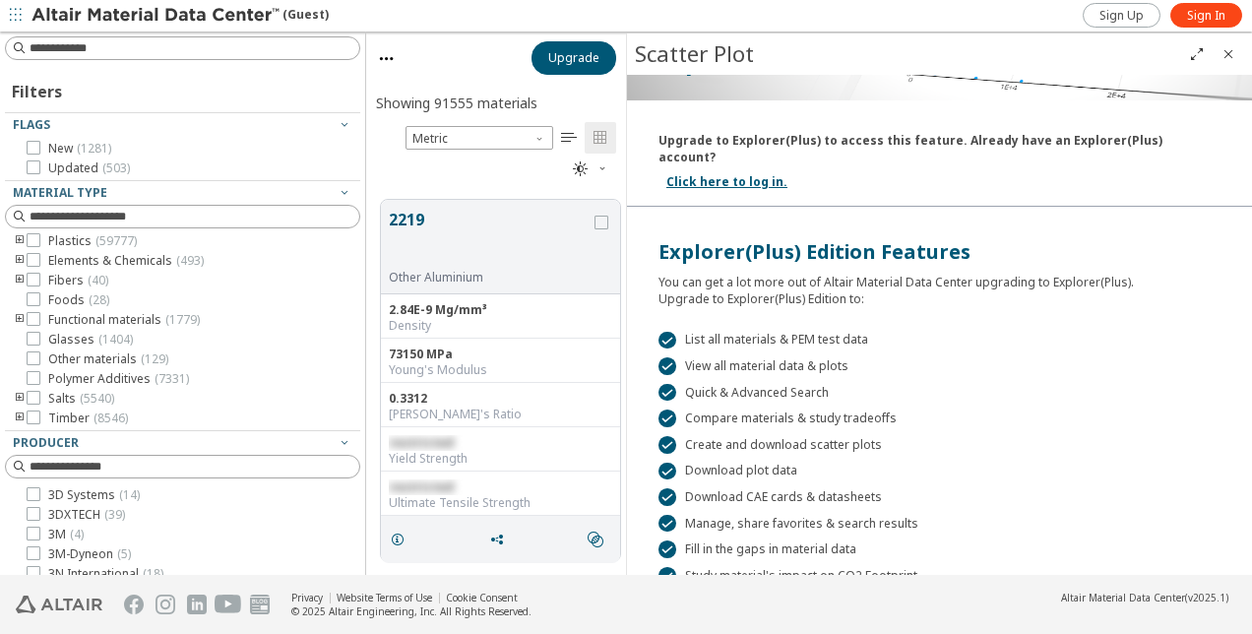
scroll to position [197, 0]
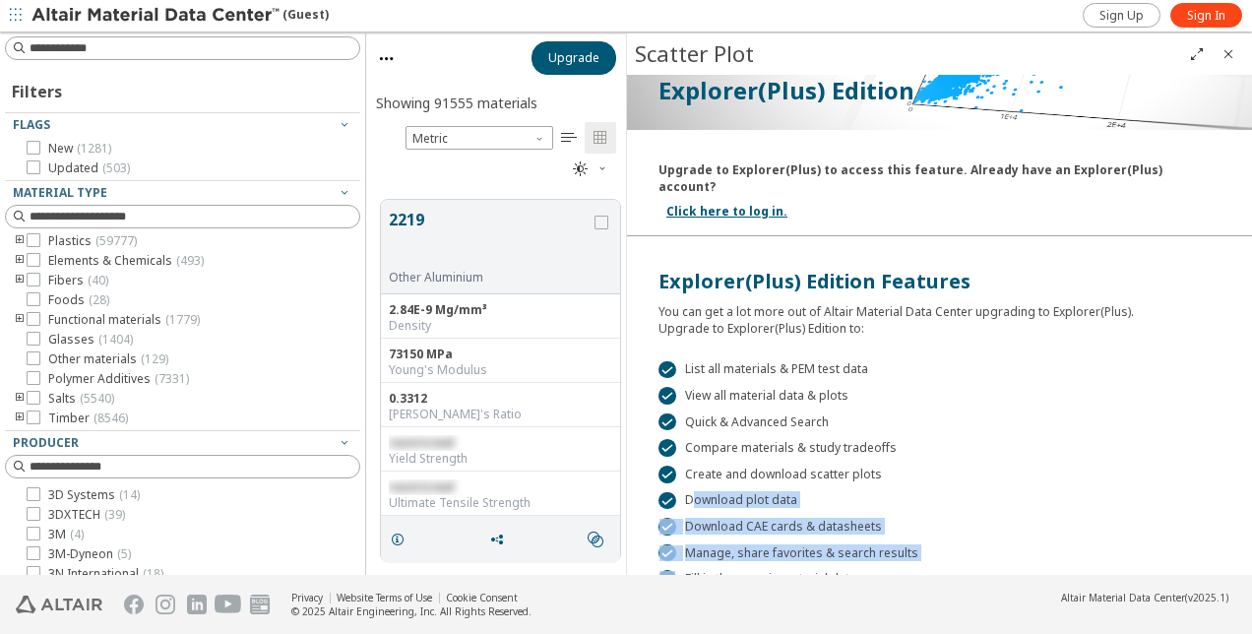
drag, startPoint x: 689, startPoint y: 478, endPoint x: 880, endPoint y: 549, distance: 203.6
click at [880, 549] on div " List all materials & PEM test data  View all material data & plots  Quick &…" at bounding box center [939, 474] width 625 height 277
drag, startPoint x: 880, startPoint y: 549, endPoint x: 863, endPoint y: 561, distance: 20.5
click at [863, 570] on div " Fill in the gaps in material data" at bounding box center [939, 579] width 562 height 18
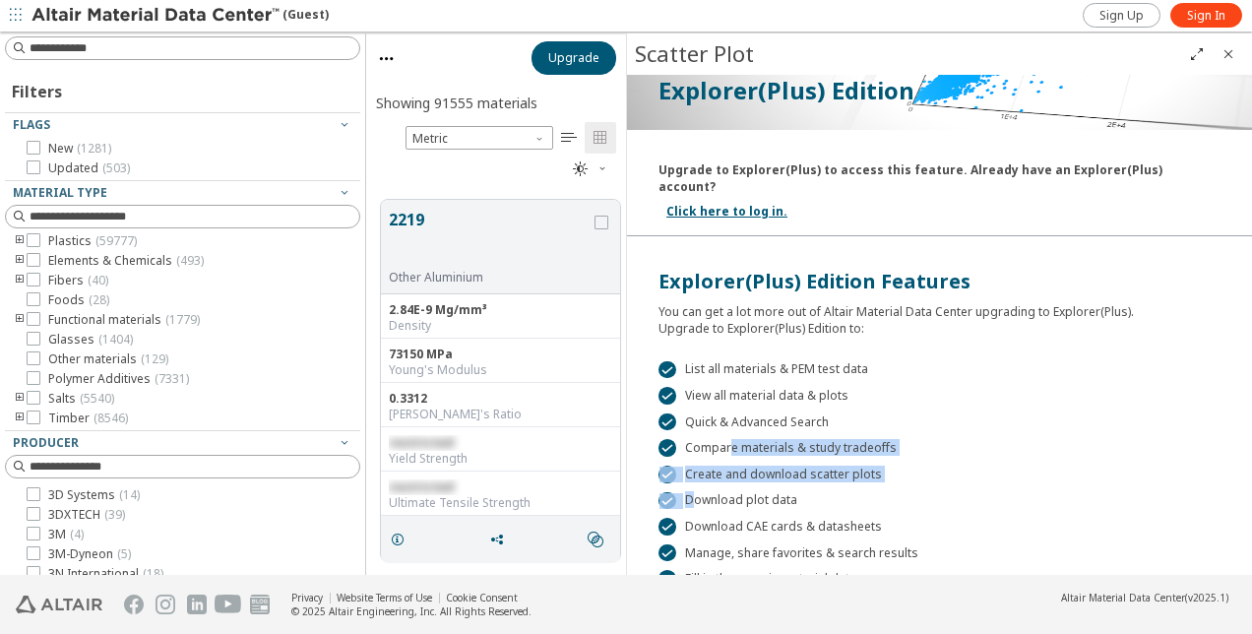
drag, startPoint x: 863, startPoint y: 561, endPoint x: 720, endPoint y: 417, distance: 202.5
click at [720, 417] on div " List all materials & PEM test data  View all material data & plots  Quick &…" at bounding box center [939, 474] width 625 height 277
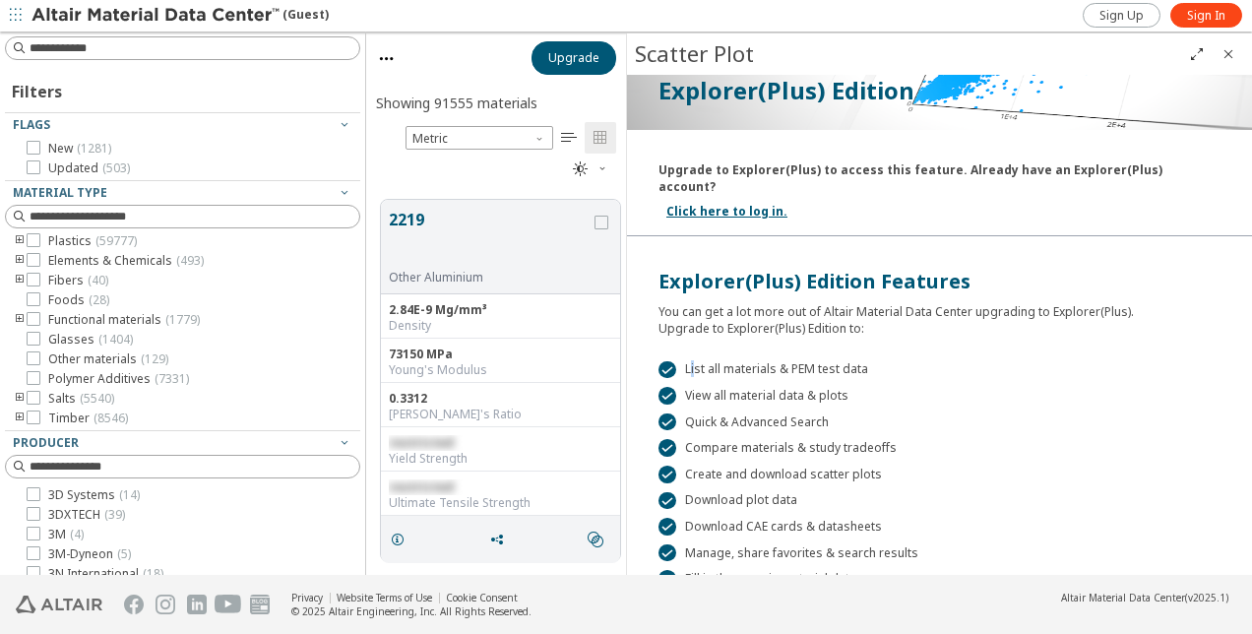
drag, startPoint x: 720, startPoint y: 417, endPoint x: 692, endPoint y: 351, distance: 71.8
click at [692, 361] on div " List all materials & PEM test data" at bounding box center [939, 370] width 562 height 18
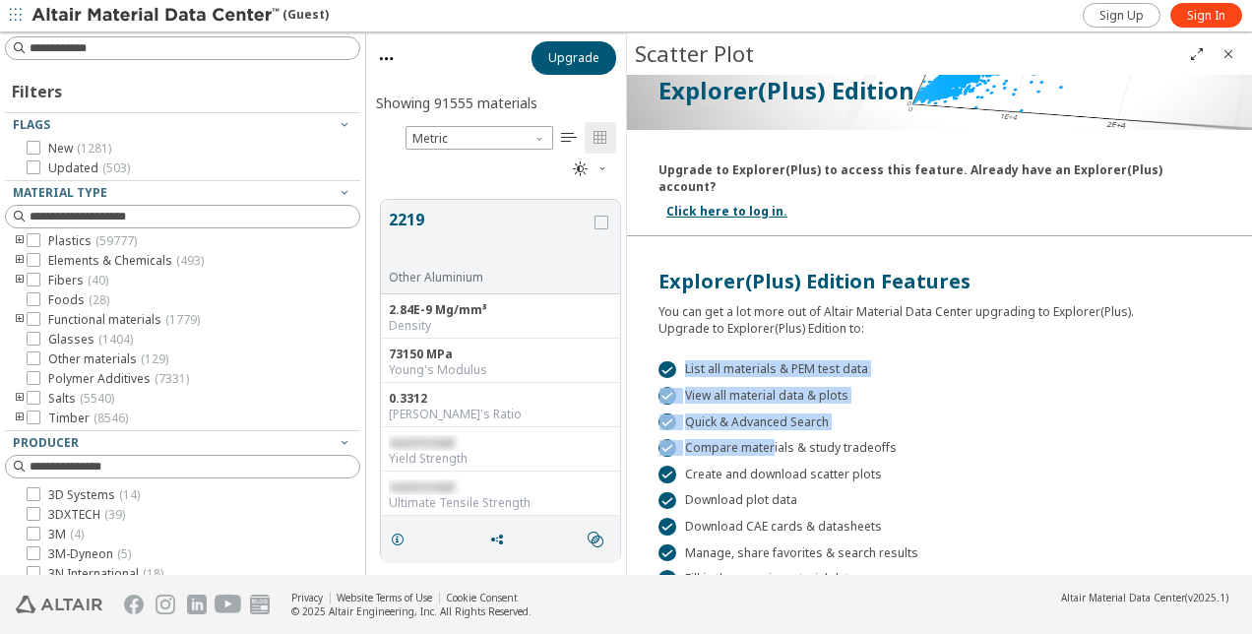
drag, startPoint x: 692, startPoint y: 351, endPoint x: 769, endPoint y: 427, distance: 108.5
click at [769, 427] on div " List all materials & PEM test data  View all material data & plots  Quick &…" at bounding box center [939, 474] width 625 height 277
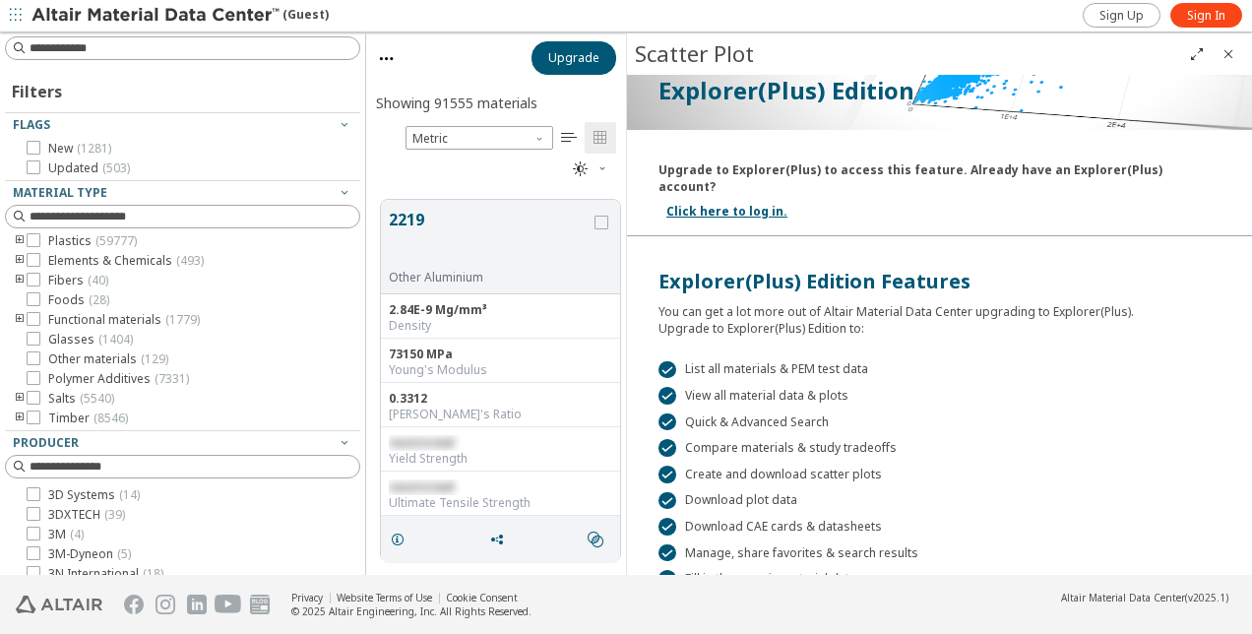
drag, startPoint x: 769, startPoint y: 427, endPoint x: 884, endPoint y: 424, distance: 114.2
click at [883, 439] on div " Compare materials & study tradeoffs" at bounding box center [939, 448] width 562 height 18
drag, startPoint x: 897, startPoint y: 430, endPoint x: 819, endPoint y: 430, distance: 78.7
click at [819, 439] on div " Compare materials & study tradeoffs" at bounding box center [939, 448] width 562 height 18
click at [826, 439] on div " Compare materials & study tradeoffs" at bounding box center [939, 448] width 562 height 18
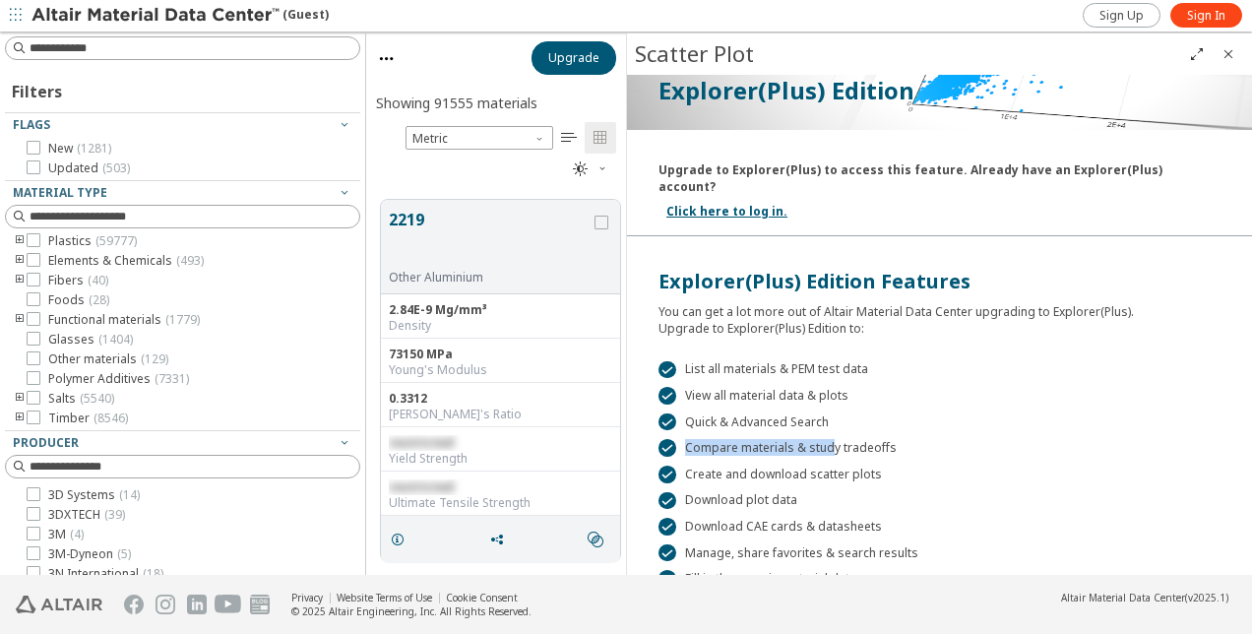
drag, startPoint x: 826, startPoint y: 434, endPoint x: 803, endPoint y: 429, distance: 24.1
click at [803, 439] on div " Compare materials & study tradeoffs" at bounding box center [939, 448] width 562 height 18
click at [876, 439] on div " Compare materials & study tradeoffs" at bounding box center [939, 448] width 562 height 18
drag, startPoint x: 886, startPoint y: 428, endPoint x: 805, endPoint y: 431, distance: 81.7
click at [805, 439] on div " Compare materials & study tradeoffs" at bounding box center [939, 448] width 562 height 18
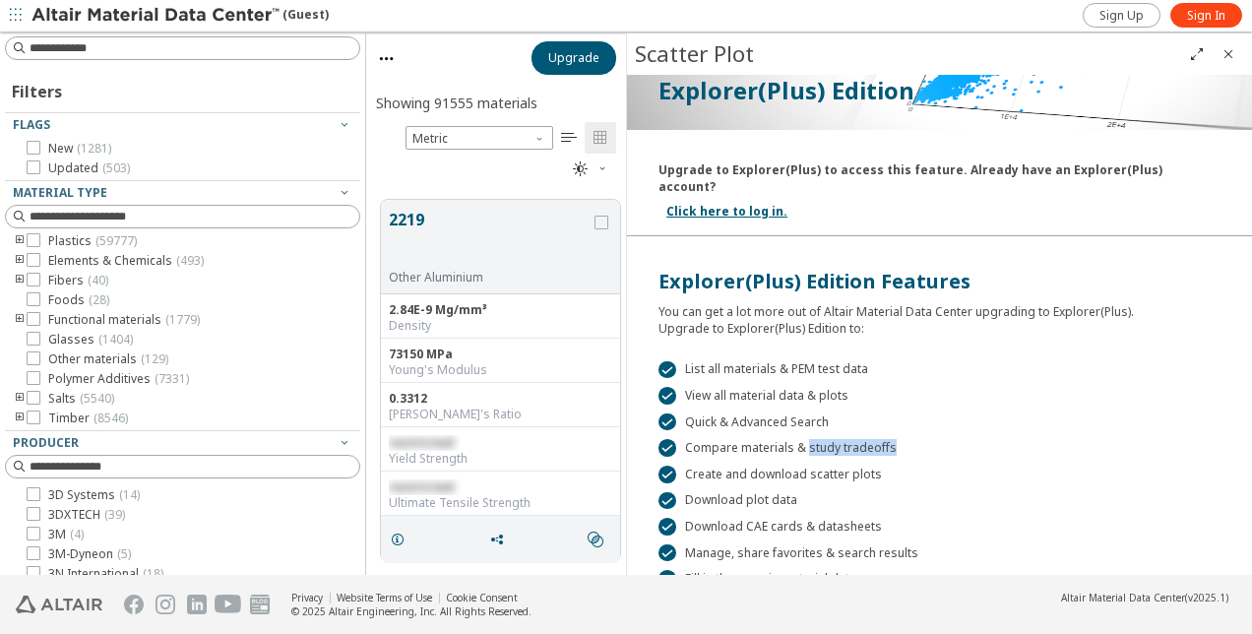
drag, startPoint x: 805, startPoint y: 431, endPoint x: 822, endPoint y: 431, distance: 16.7
copy div "study tradeoffs"
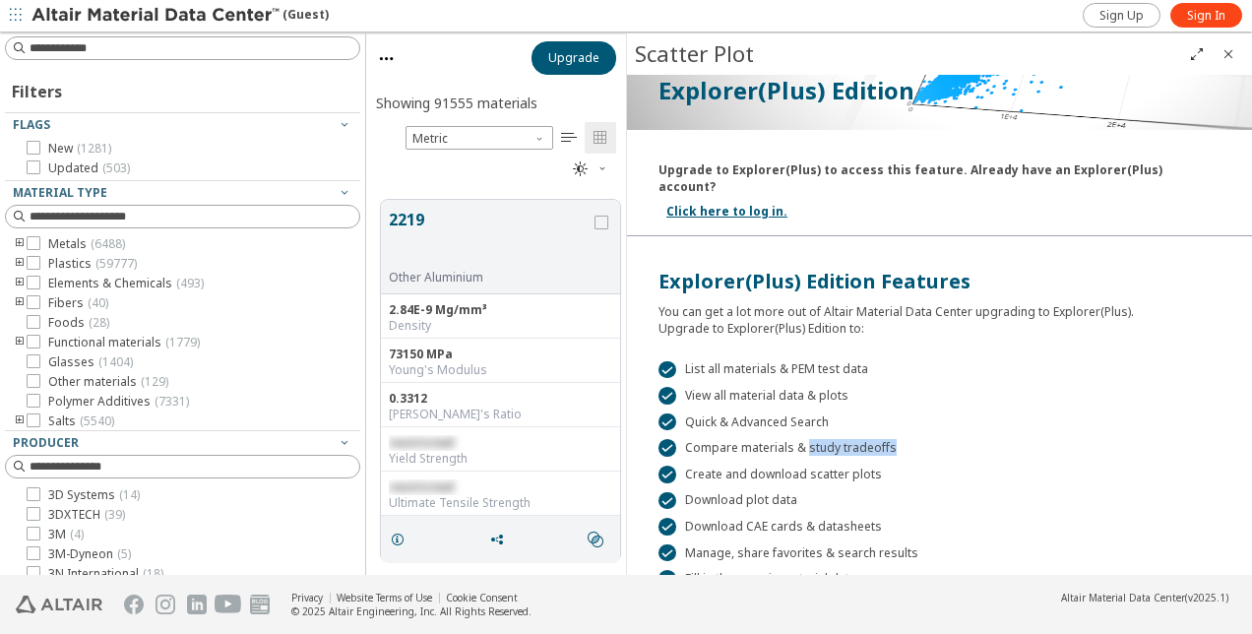
scroll to position [0, 0]
click at [18, 13] on icon "button" at bounding box center [16, 15] width 12 height 12
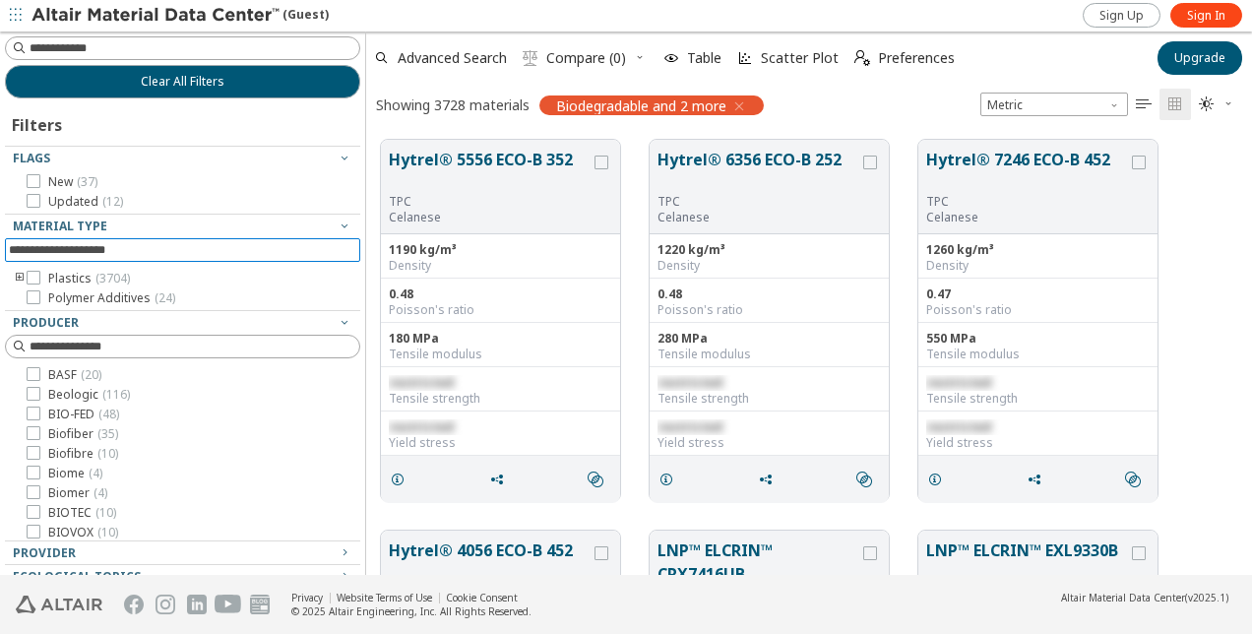
click at [128, 252] on input at bounding box center [184, 250] width 351 height 22
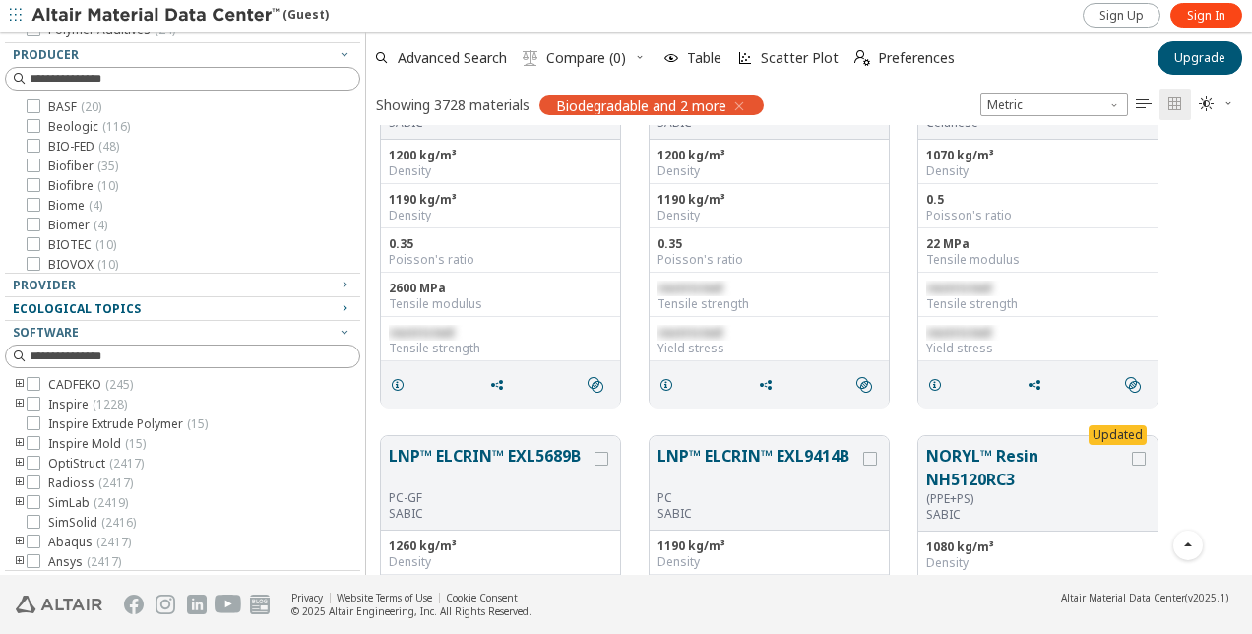
click at [124, 310] on span "Ecological Topics" at bounding box center [77, 308] width 128 height 17
